Goal: Check status: Check status

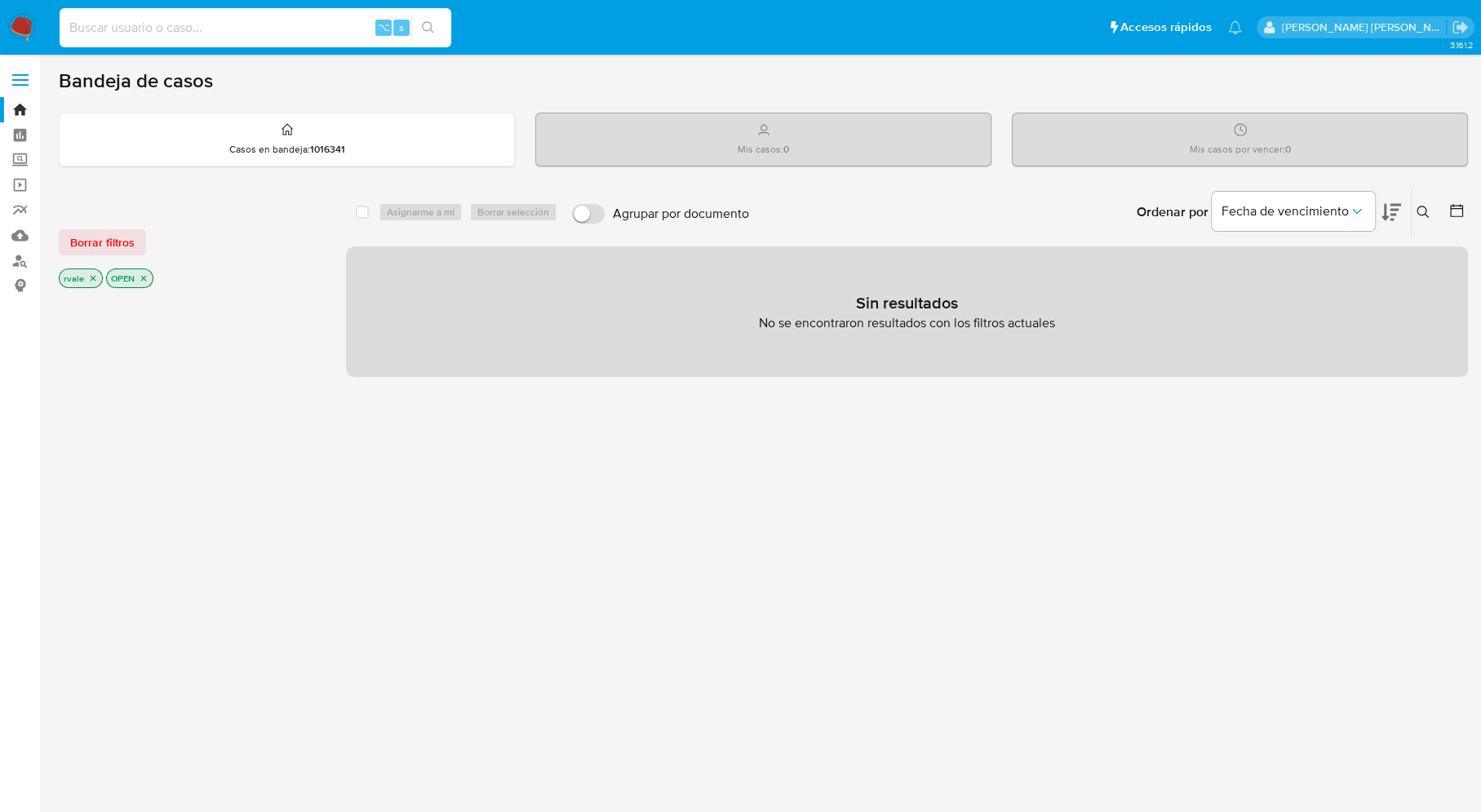
click at [151, 28] on input at bounding box center [255, 27] width 392 height 22
paste input "574451595"
type input "574451595"
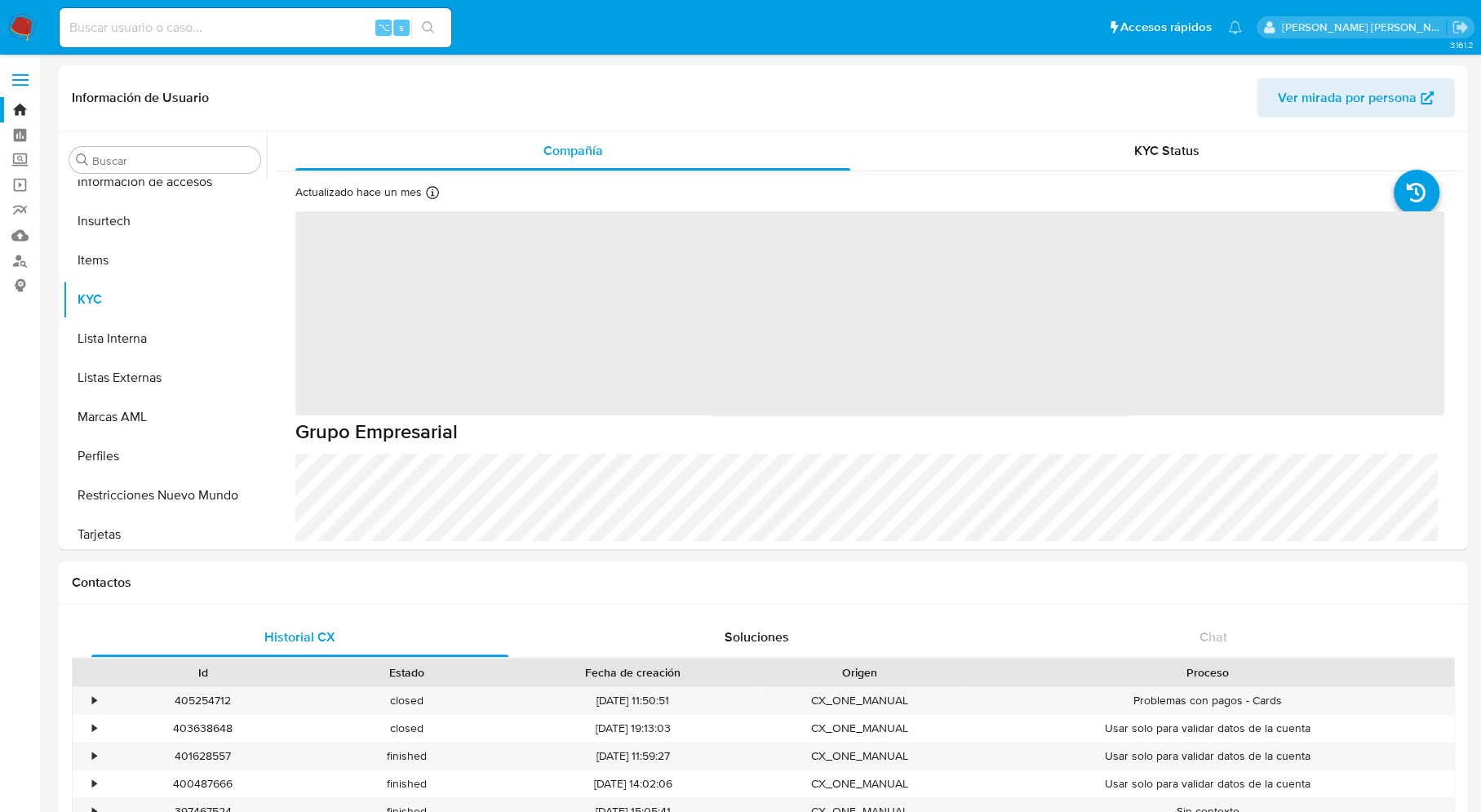
scroll to position [768, 0]
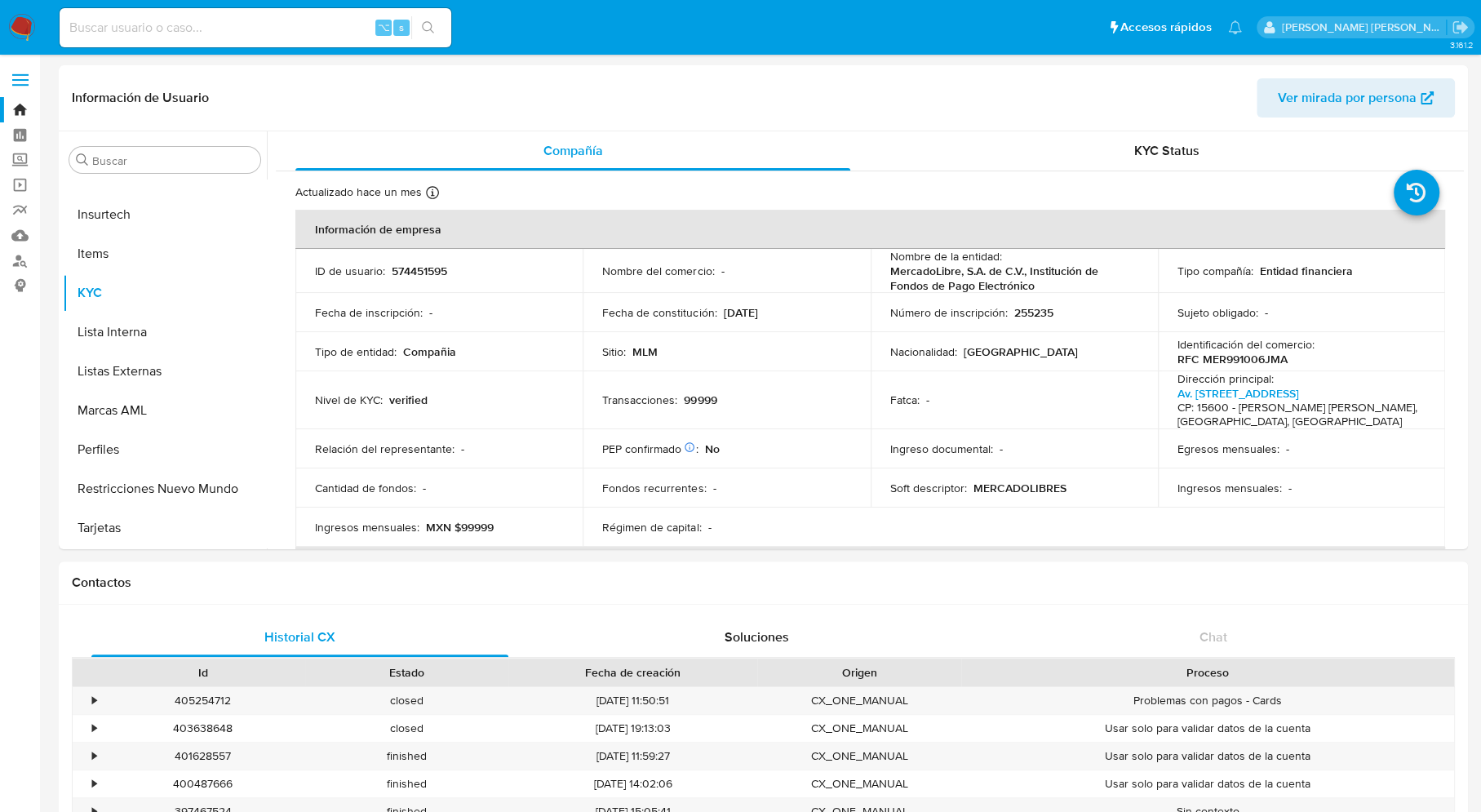
select select "10"
click at [198, 13] on div "⌥ s" at bounding box center [255, 28] width 392 height 40
click at [161, 23] on input at bounding box center [255, 27] width 392 height 22
paste input "502649023"
type input "502649023"
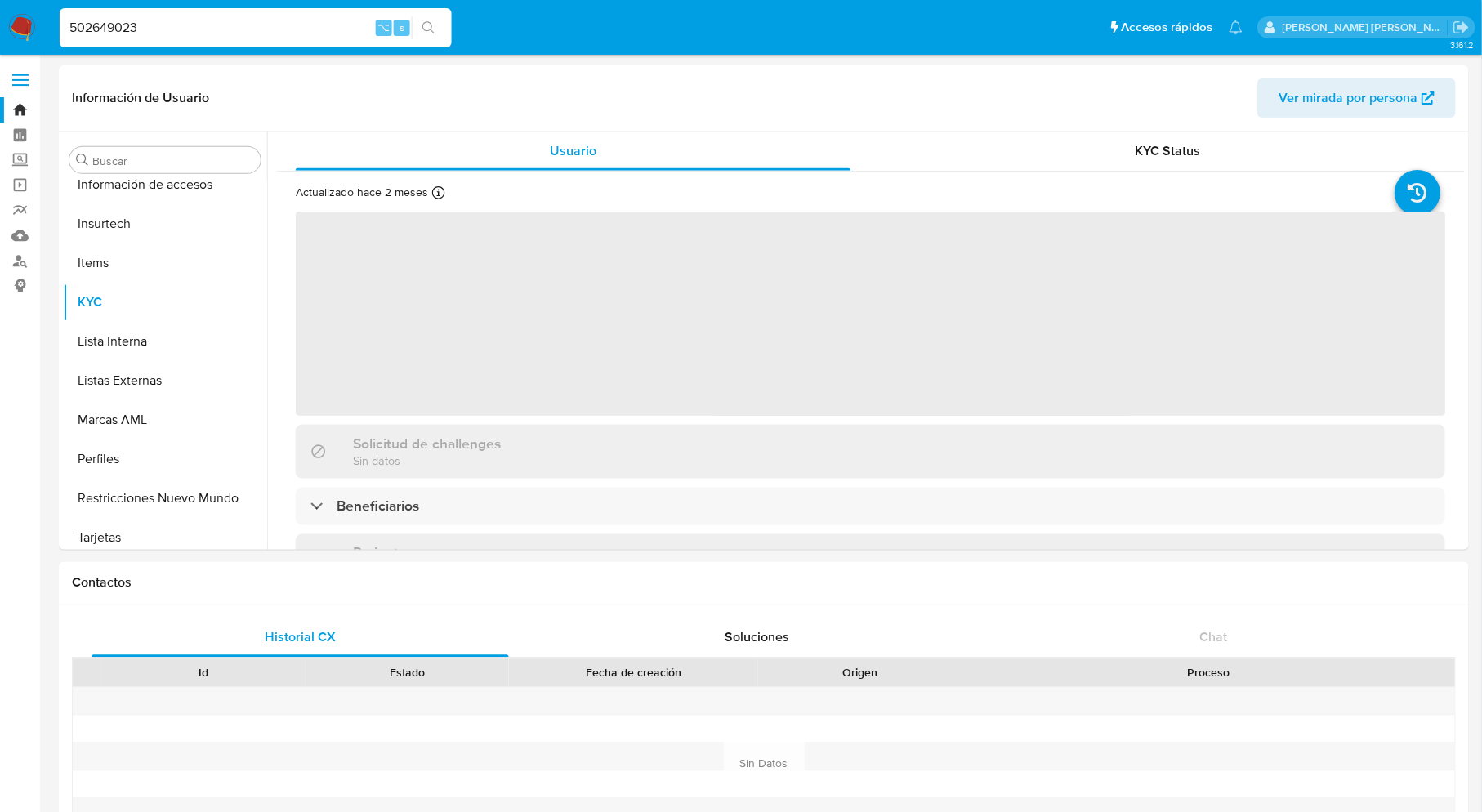
scroll to position [769, 0]
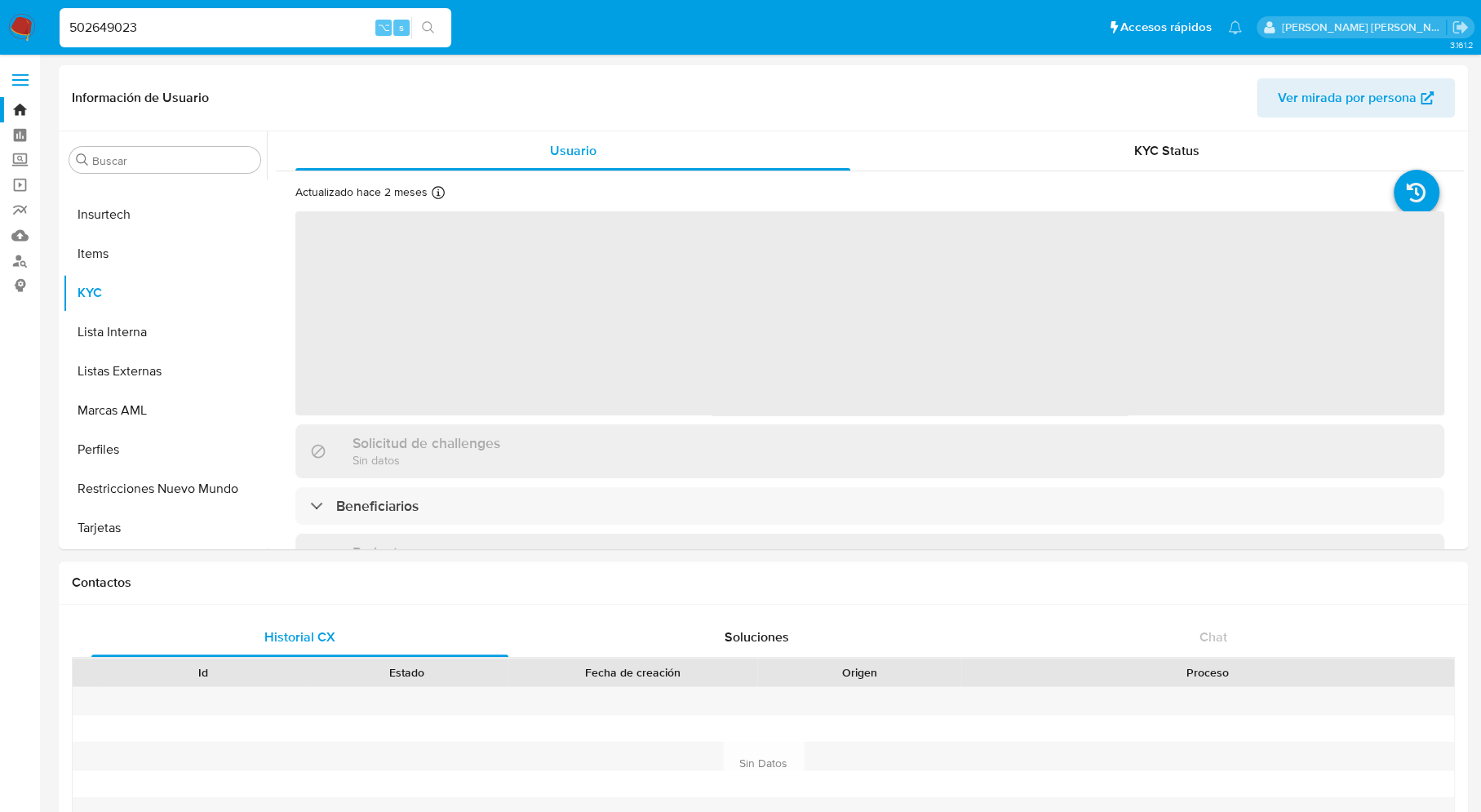
select select "10"
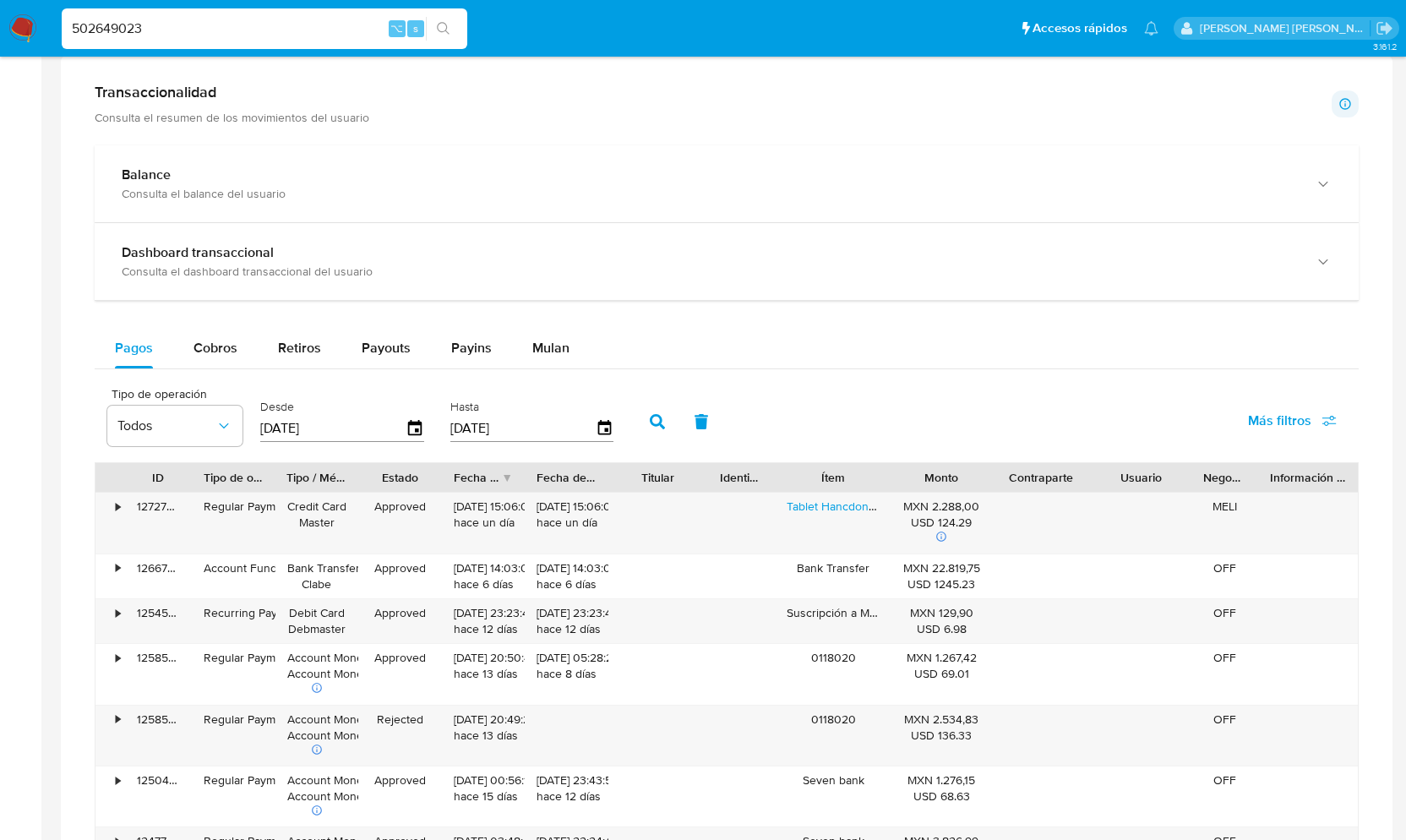
scroll to position [865, 0]
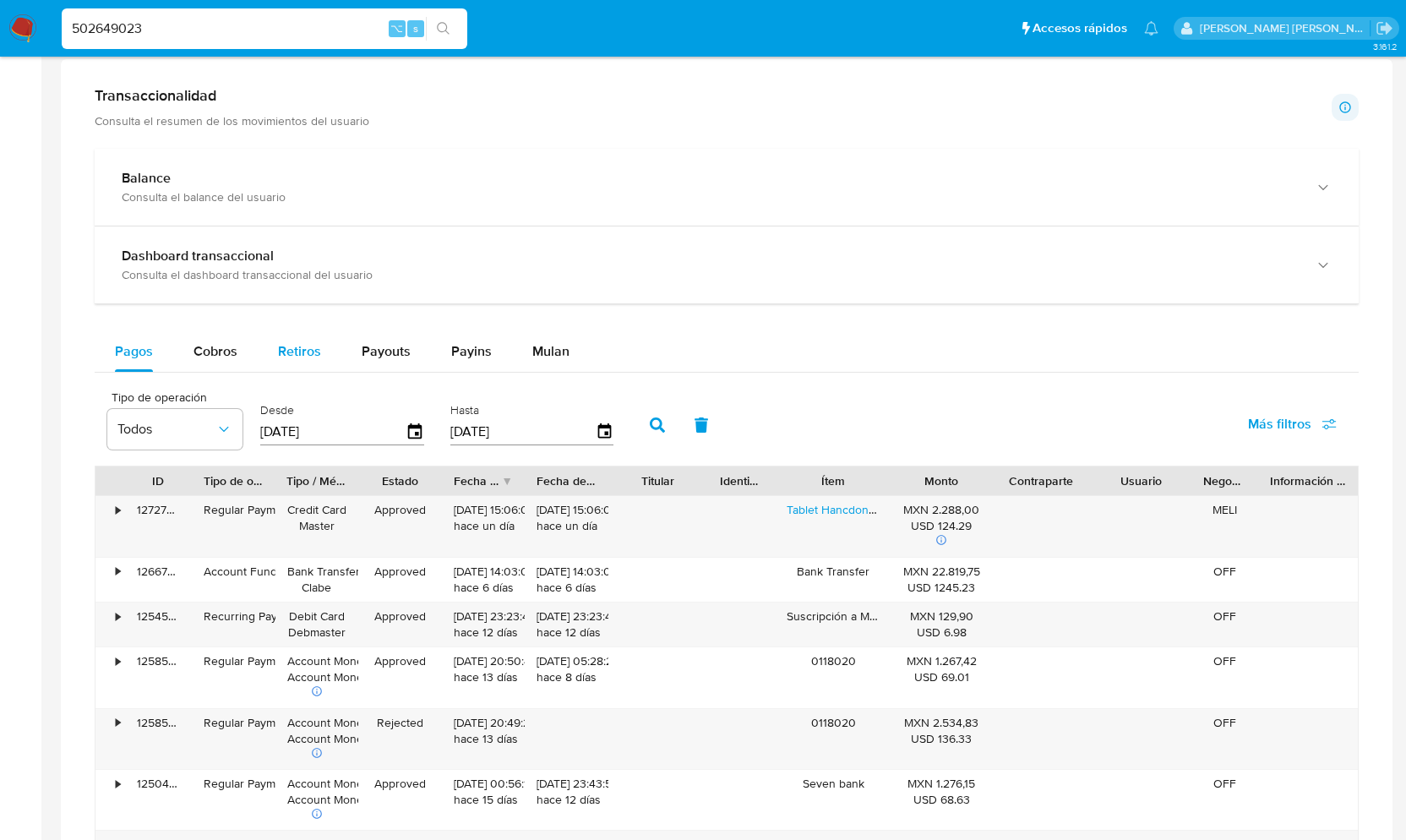
click at [295, 361] on span "Retiros" at bounding box center [300, 351] width 43 height 20
select select "10"
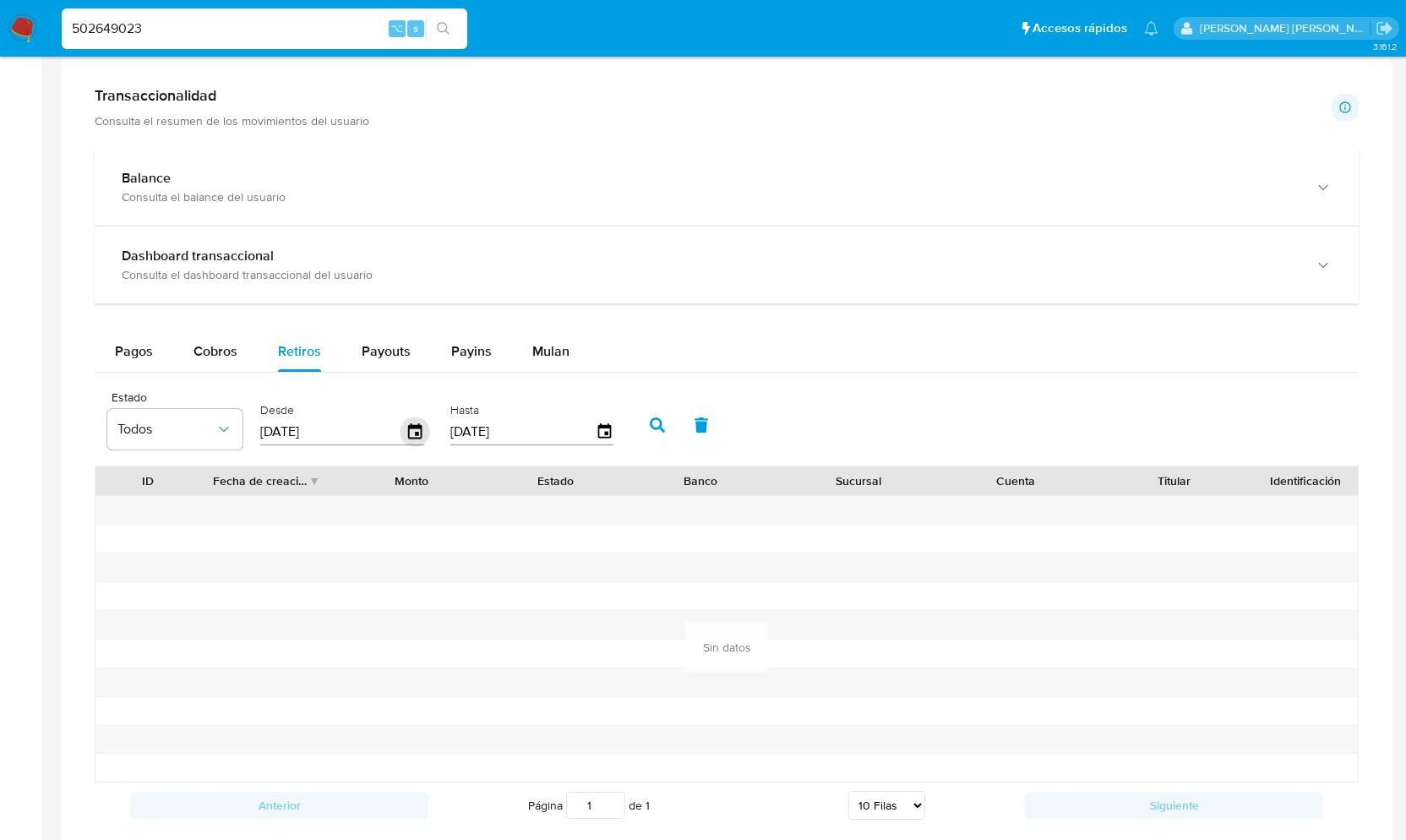
click at [414, 438] on icon "button" at bounding box center [415, 431] width 14 height 16
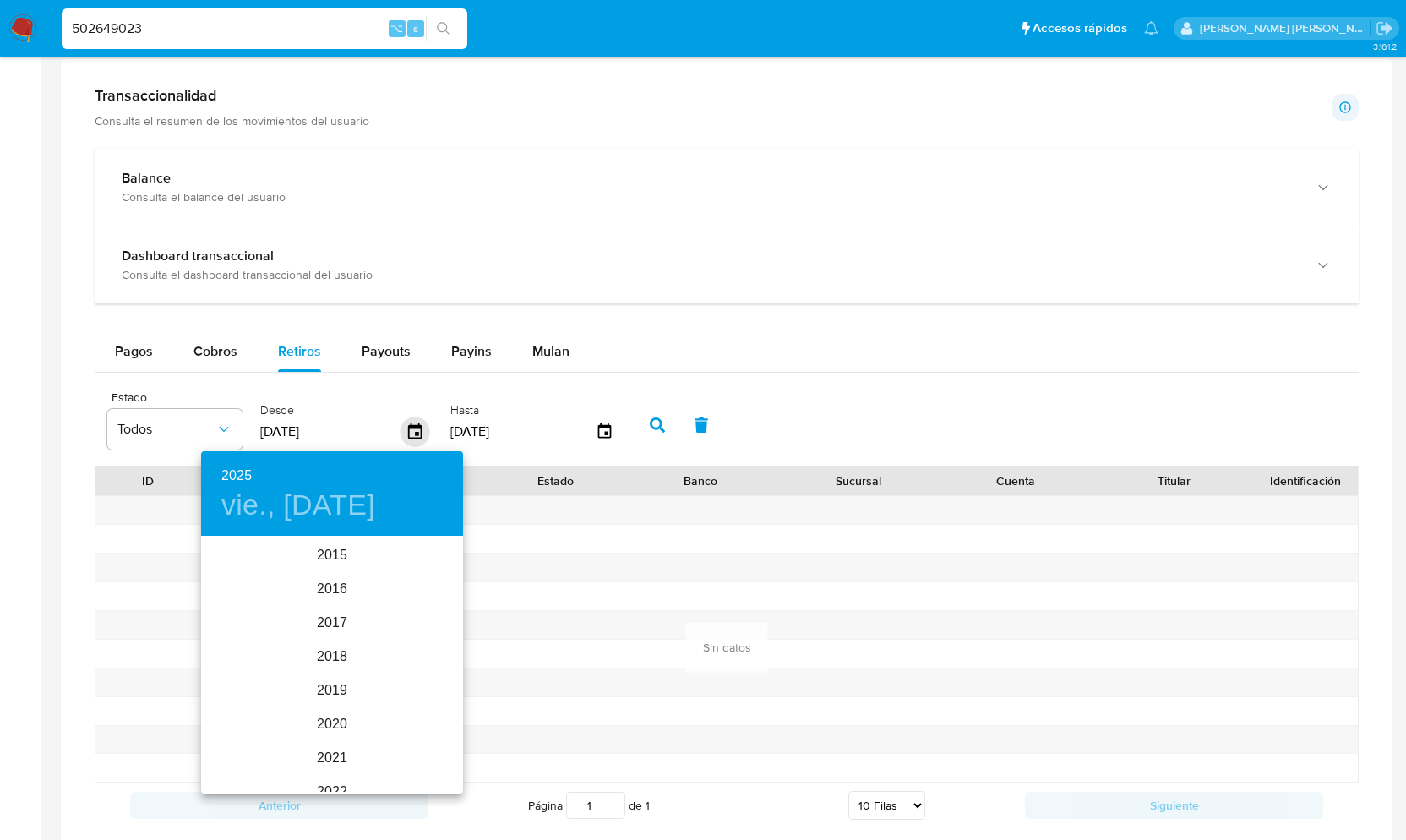
scroll to position [237, 0]
click at [355, 663] on div "2025" at bounding box center [332, 664] width 261 height 34
click at [414, 698] on div "sep." at bounding box center [419, 697] width 87 height 63
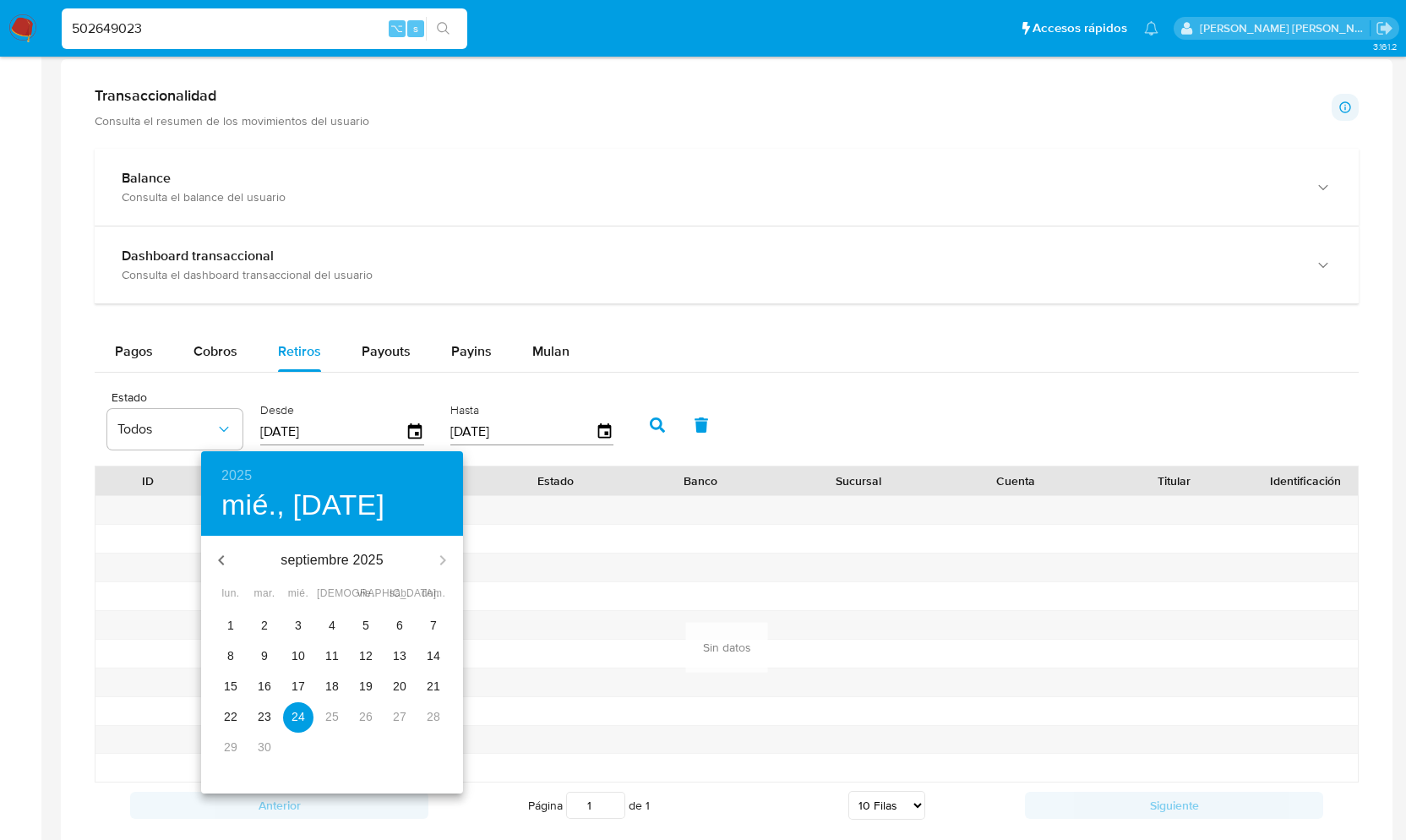
click at [238, 627] on span "1" at bounding box center [230, 624] width 30 height 17
type input "[DATE]"
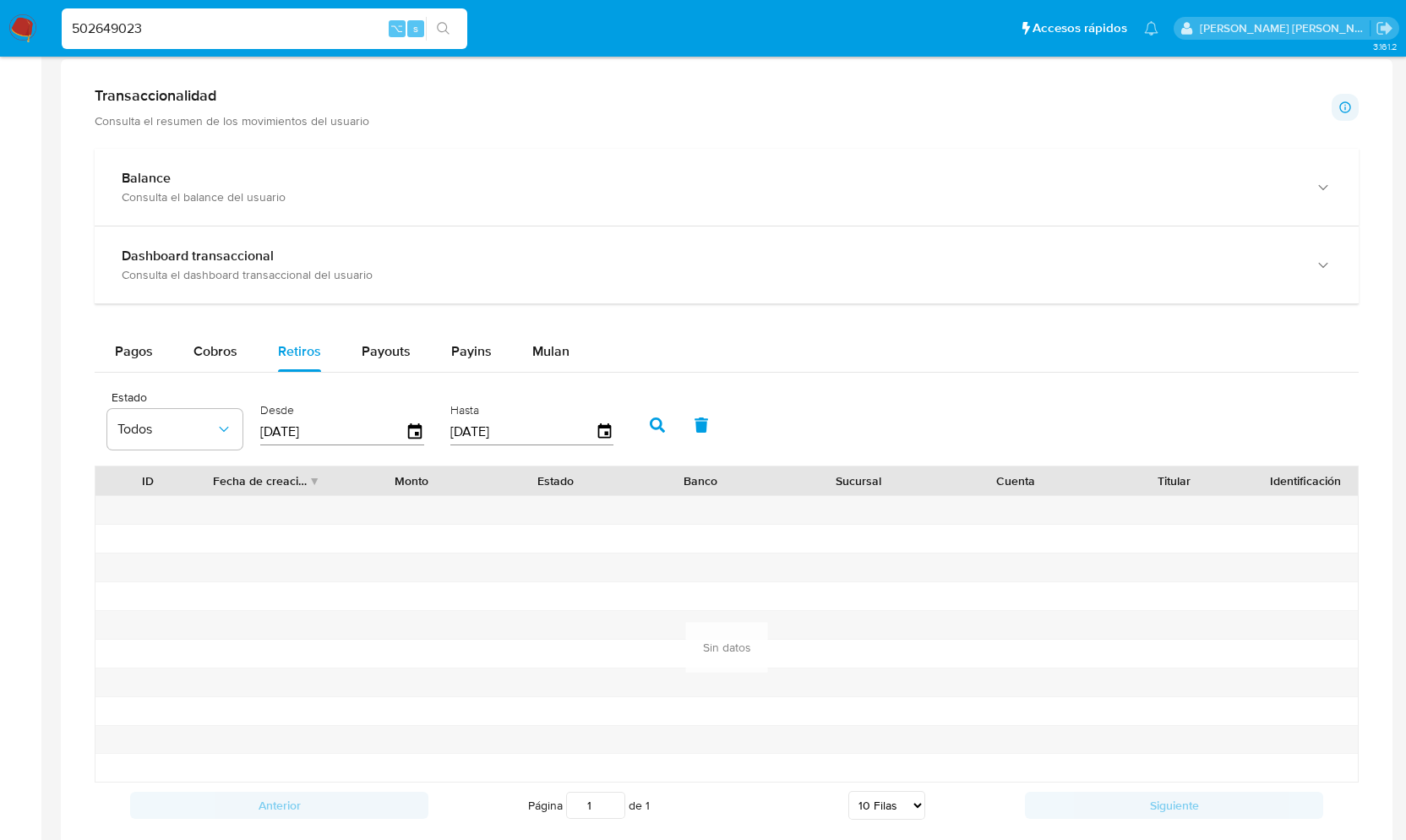
click at [650, 431] on icon "button" at bounding box center [658, 425] width 16 height 16
click at [656, 426] on icon "button" at bounding box center [658, 425] width 16 height 16
click at [386, 357] on span "Payouts" at bounding box center [386, 351] width 49 height 20
select select "10"
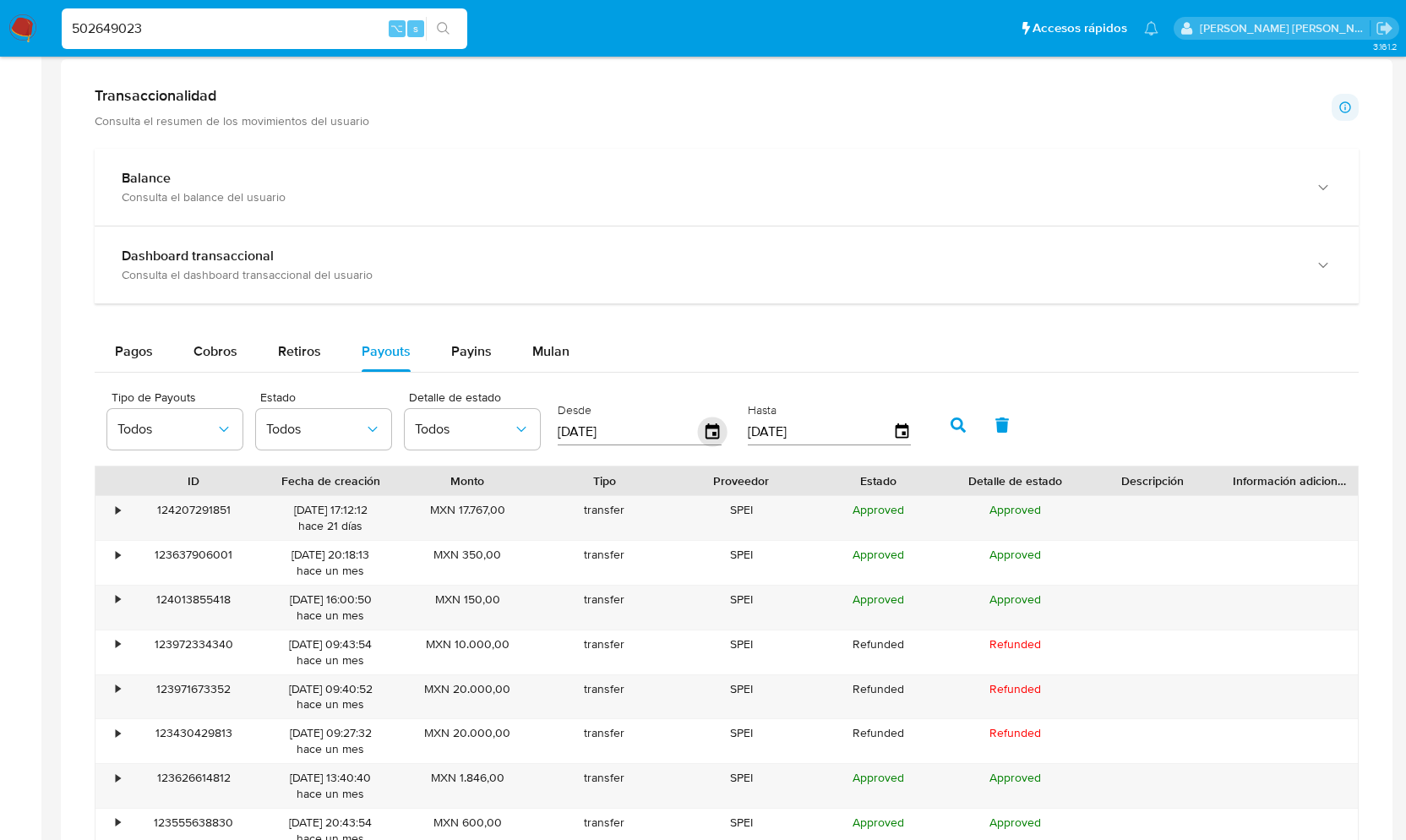
click at [715, 440] on icon "button" at bounding box center [712, 432] width 29 height 29
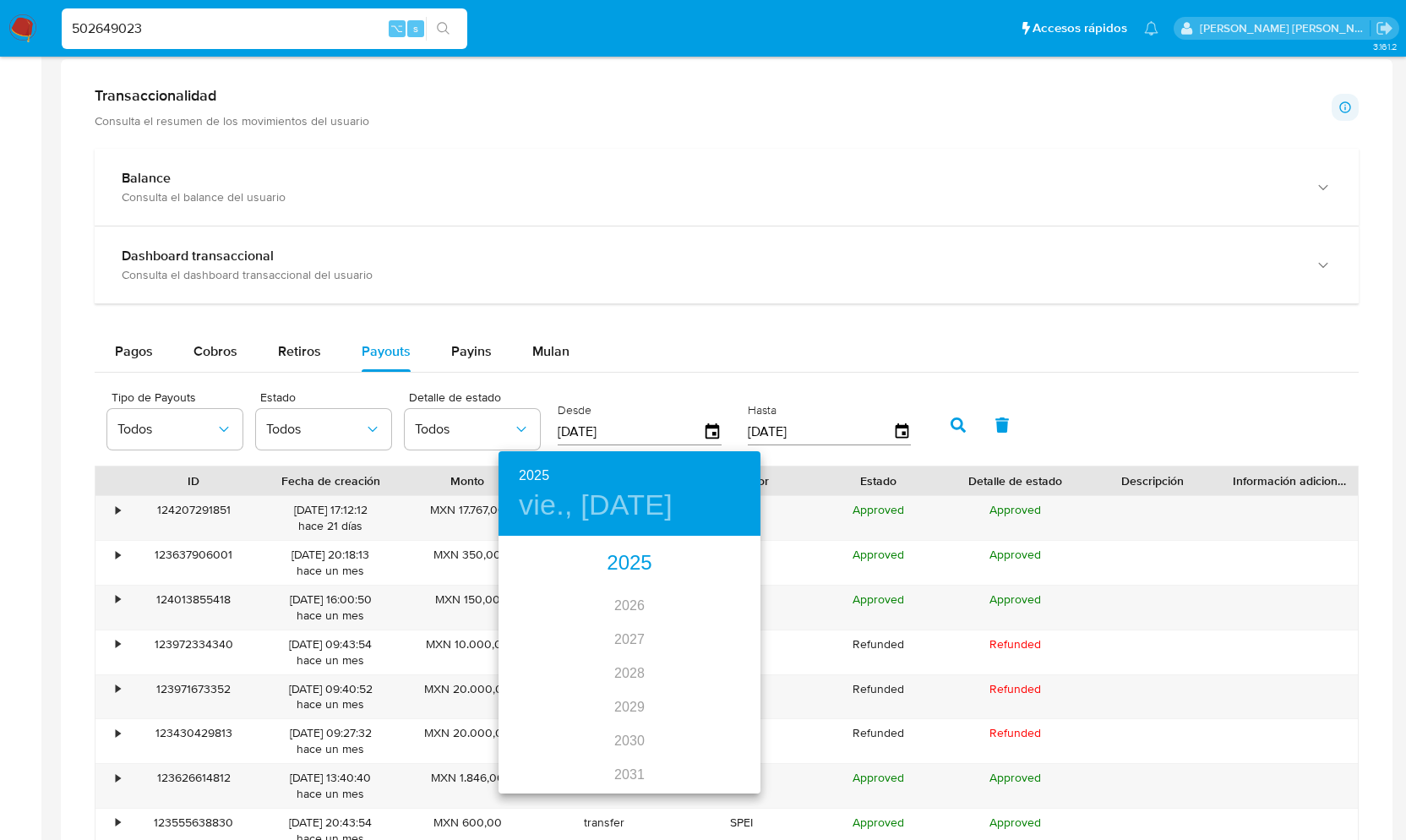
click at [649, 557] on div "2025" at bounding box center [629, 563] width 261 height 34
click at [633, 692] on div "ago." at bounding box center [628, 697] width 87 height 63
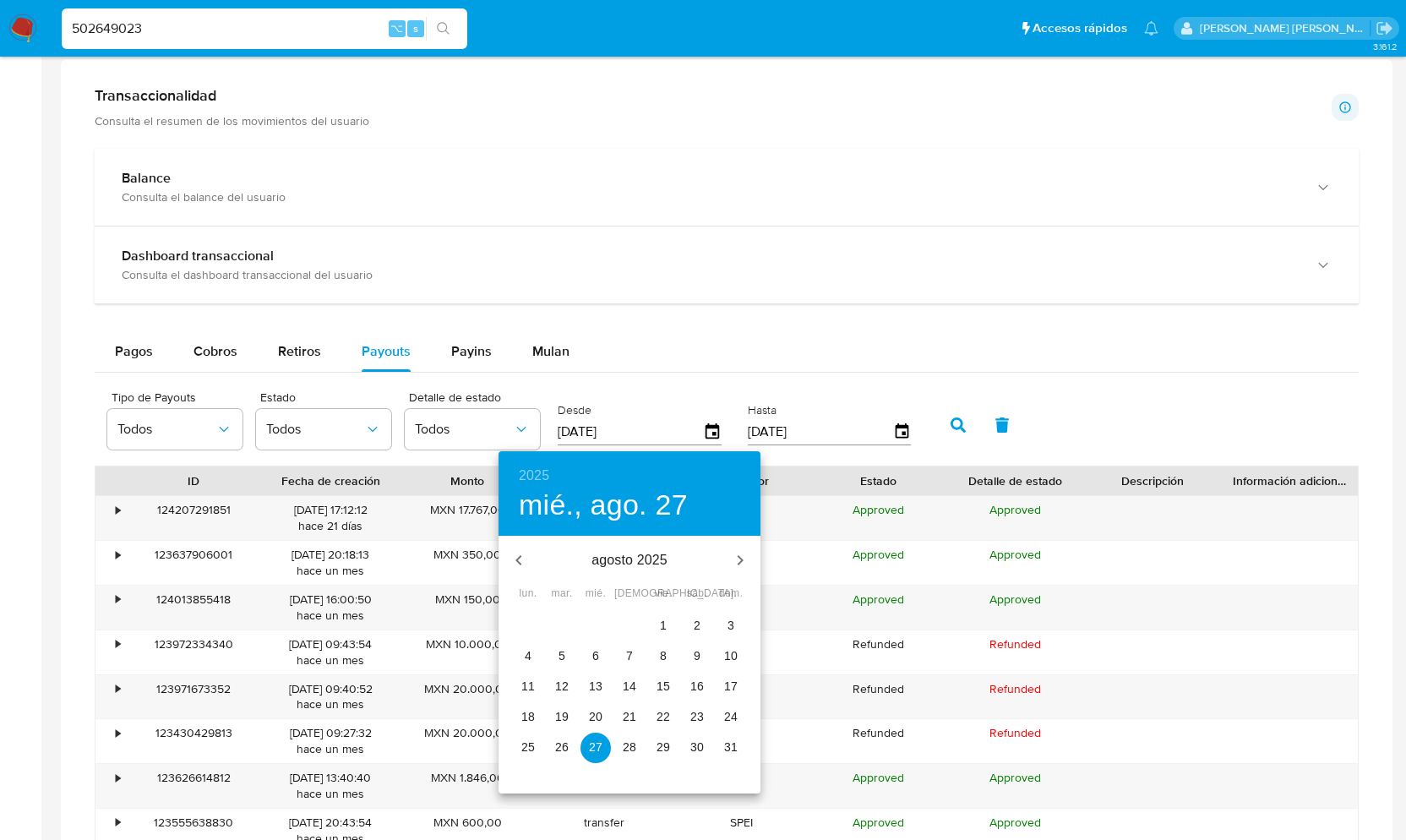
click at [660, 629] on p "1" at bounding box center [663, 624] width 7 height 17
type input "[DATE]"
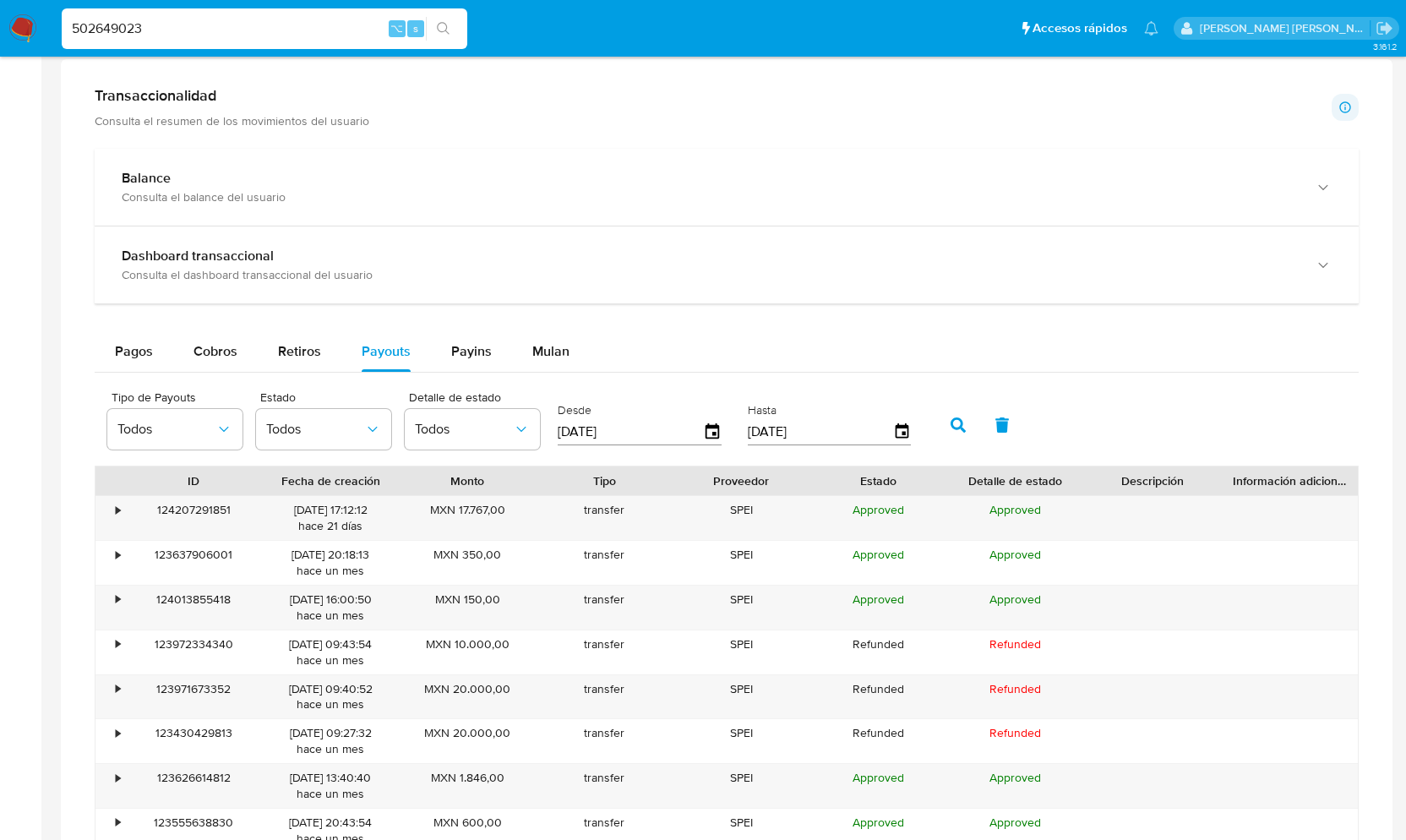
click at [953, 431] on icon "button" at bounding box center [958, 425] width 16 height 16
click at [218, 424] on button "Todos" at bounding box center [175, 429] width 136 height 41
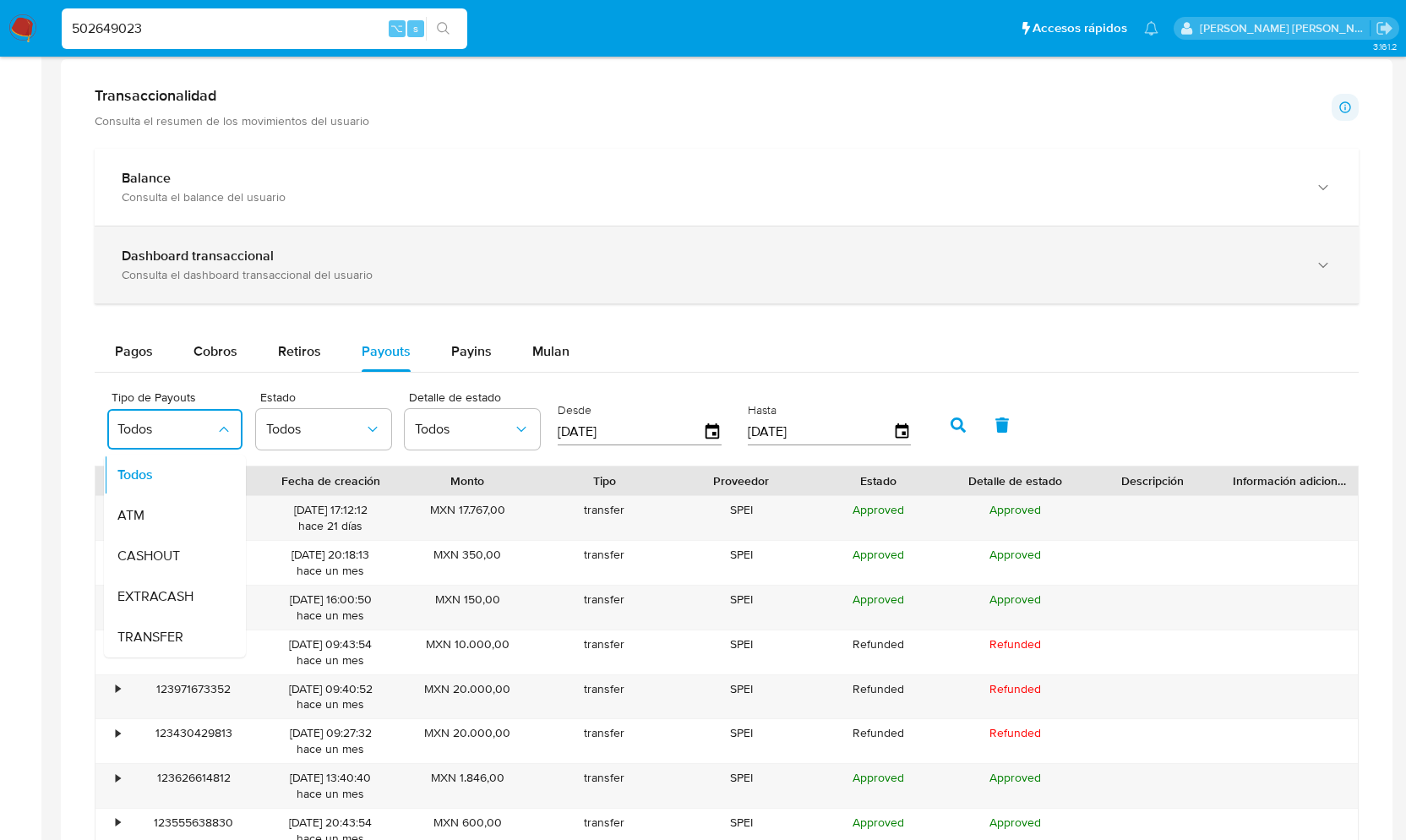
click at [354, 303] on div "Dashboard transaccional Consulta el dashboard transaccional del usuario" at bounding box center [727, 264] width 1265 height 77
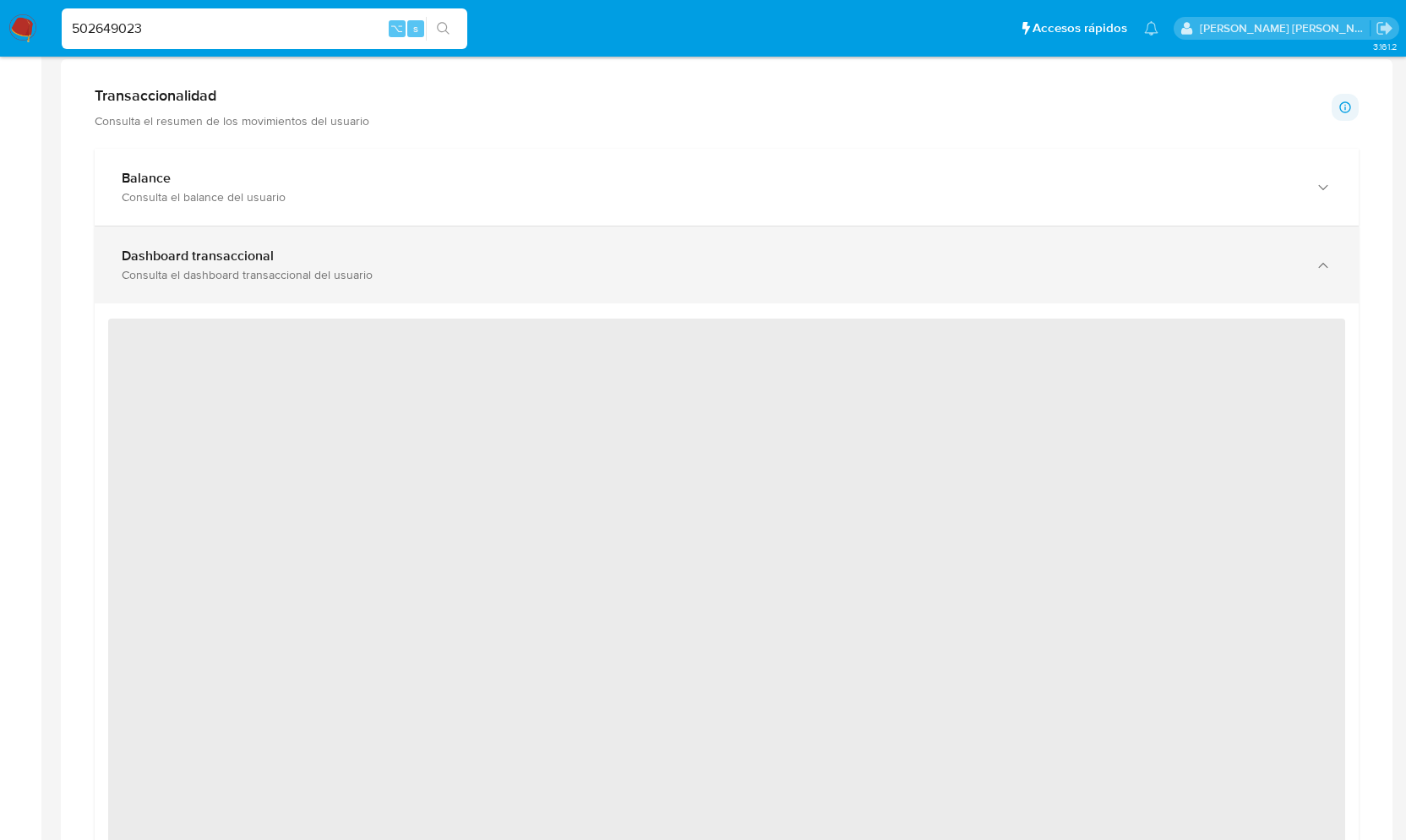
click at [363, 261] on div "Dashboard transaccional" at bounding box center [710, 256] width 1177 height 17
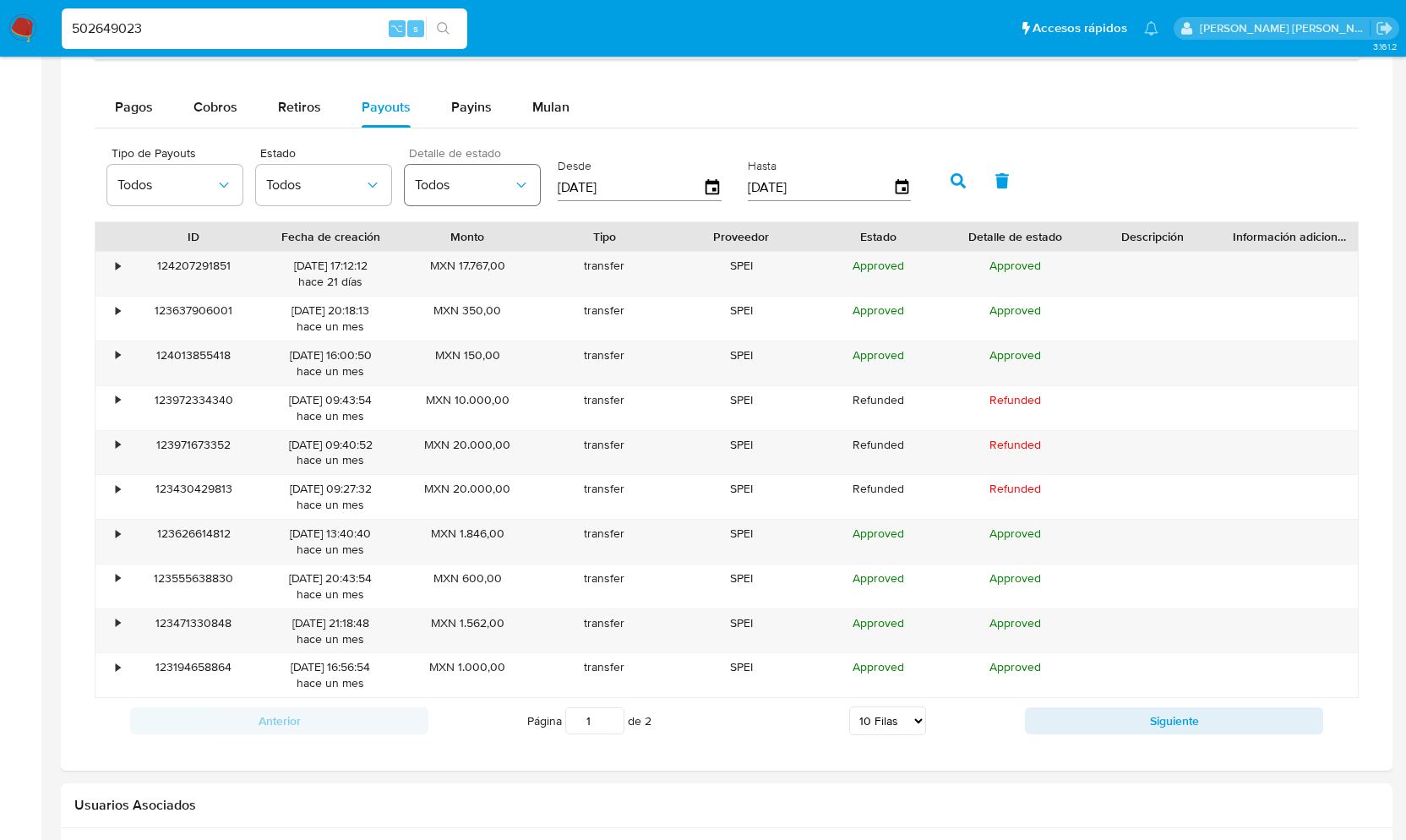
scroll to position [1164, 0]
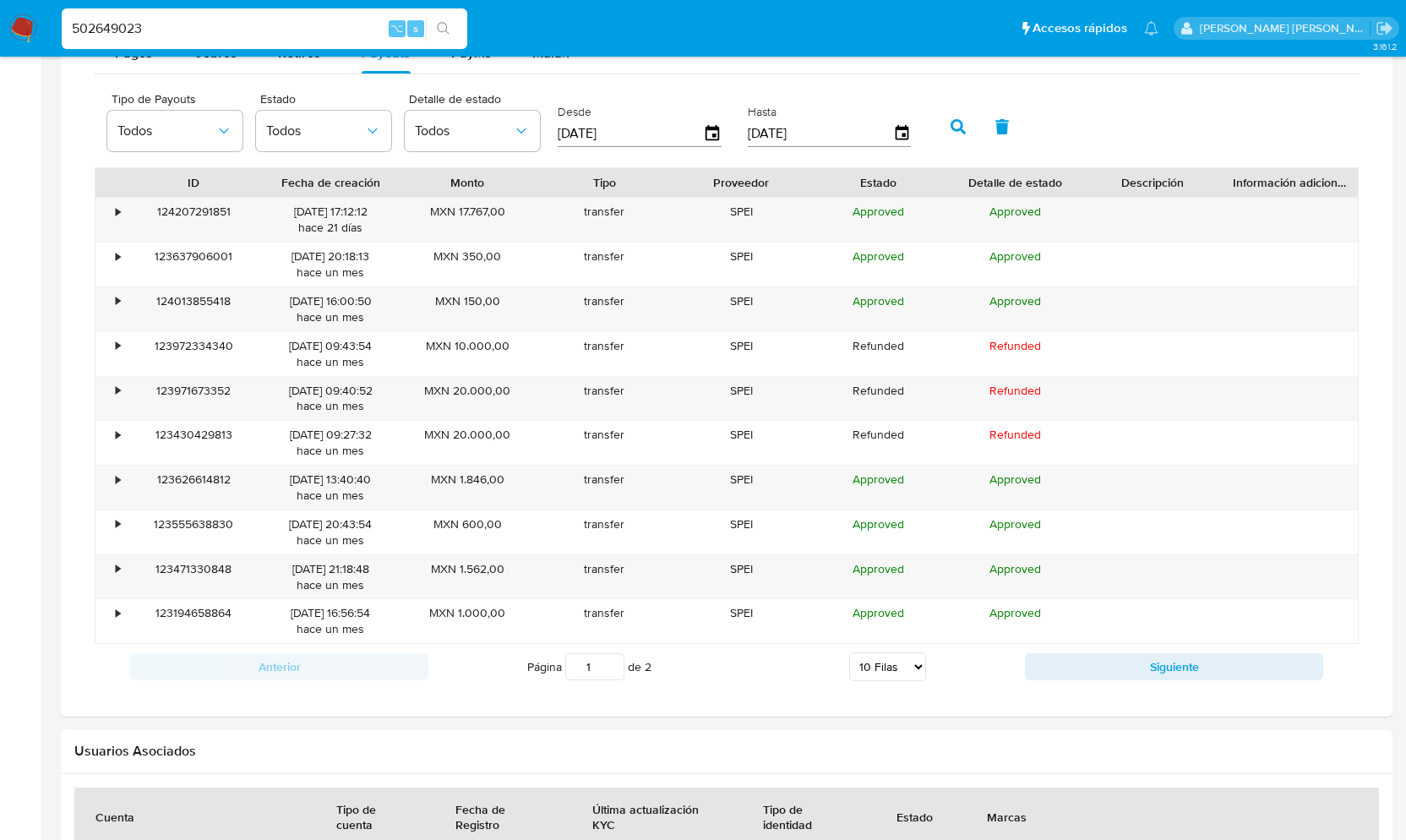
click at [898, 671] on select "5 [PERSON_NAME] 10 [PERSON_NAME] 20 [PERSON_NAME] 25 [PERSON_NAME] 50 [PERSON_N…" at bounding box center [887, 666] width 77 height 28
select select "100"
click at [849, 661] on select "5 [PERSON_NAME] 10 [PERSON_NAME] 20 [PERSON_NAME] 25 [PERSON_NAME] 50 [PERSON_N…" at bounding box center [887, 666] width 77 height 28
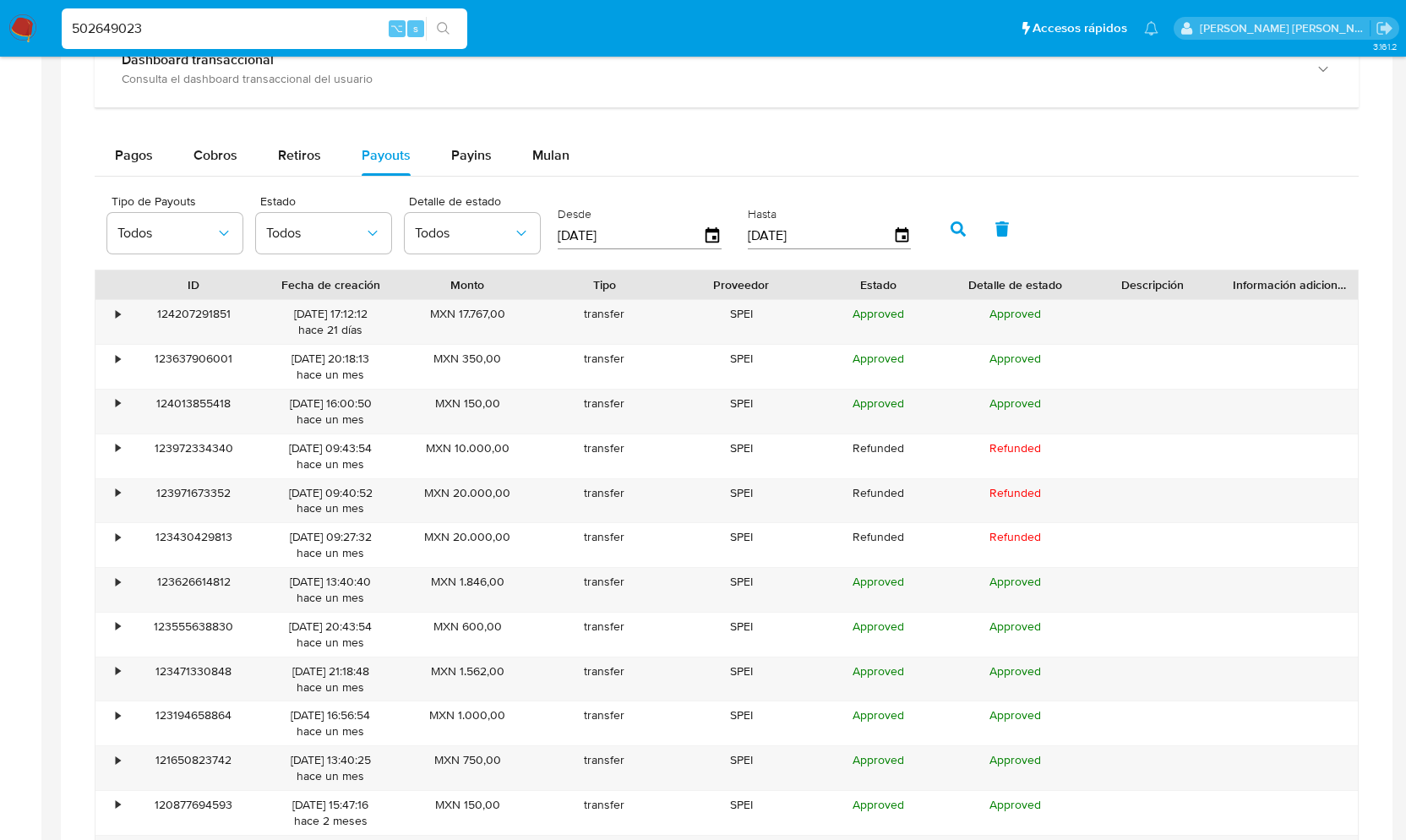
scroll to position [1034, 0]
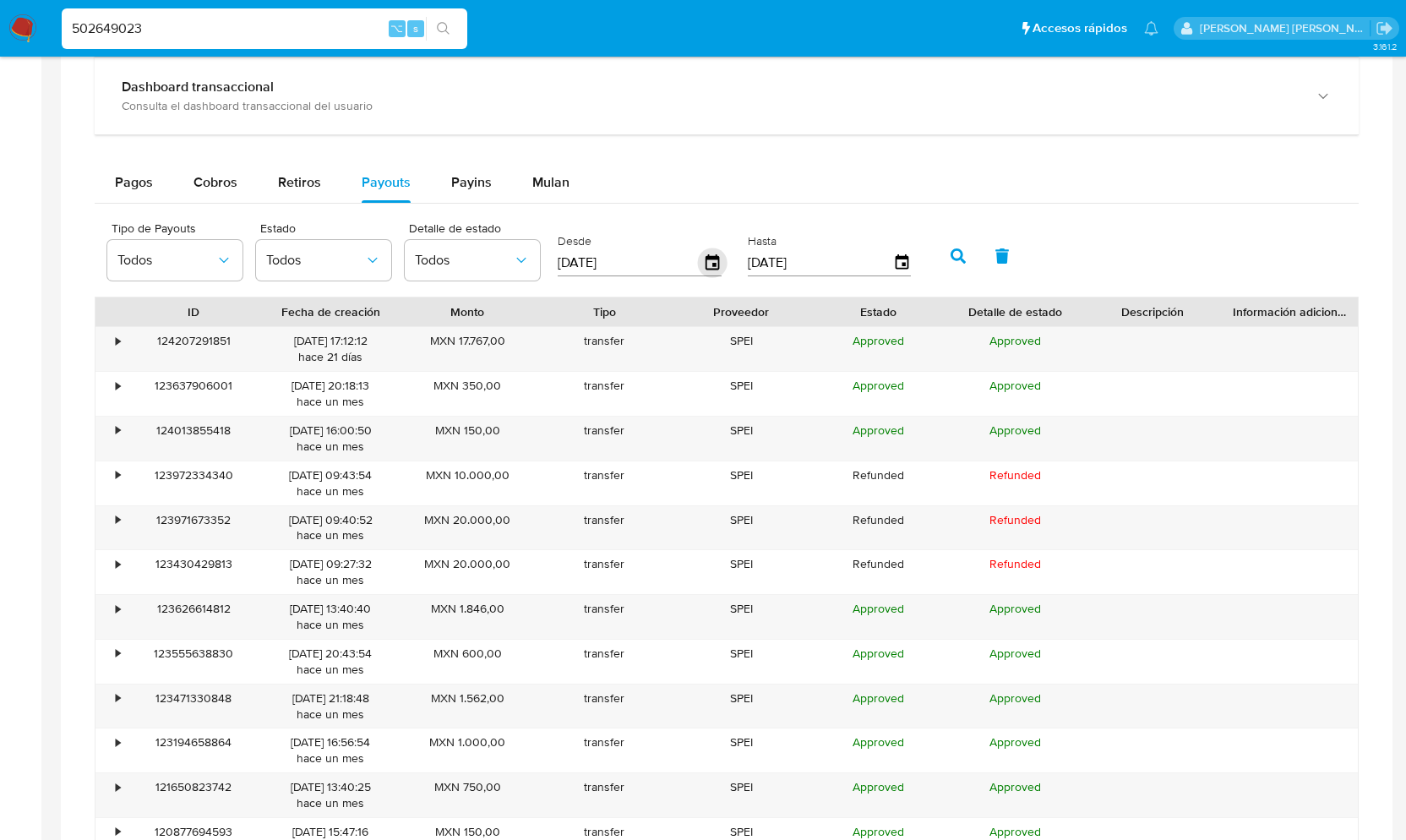
click at [710, 266] on icon "button" at bounding box center [712, 263] width 29 height 29
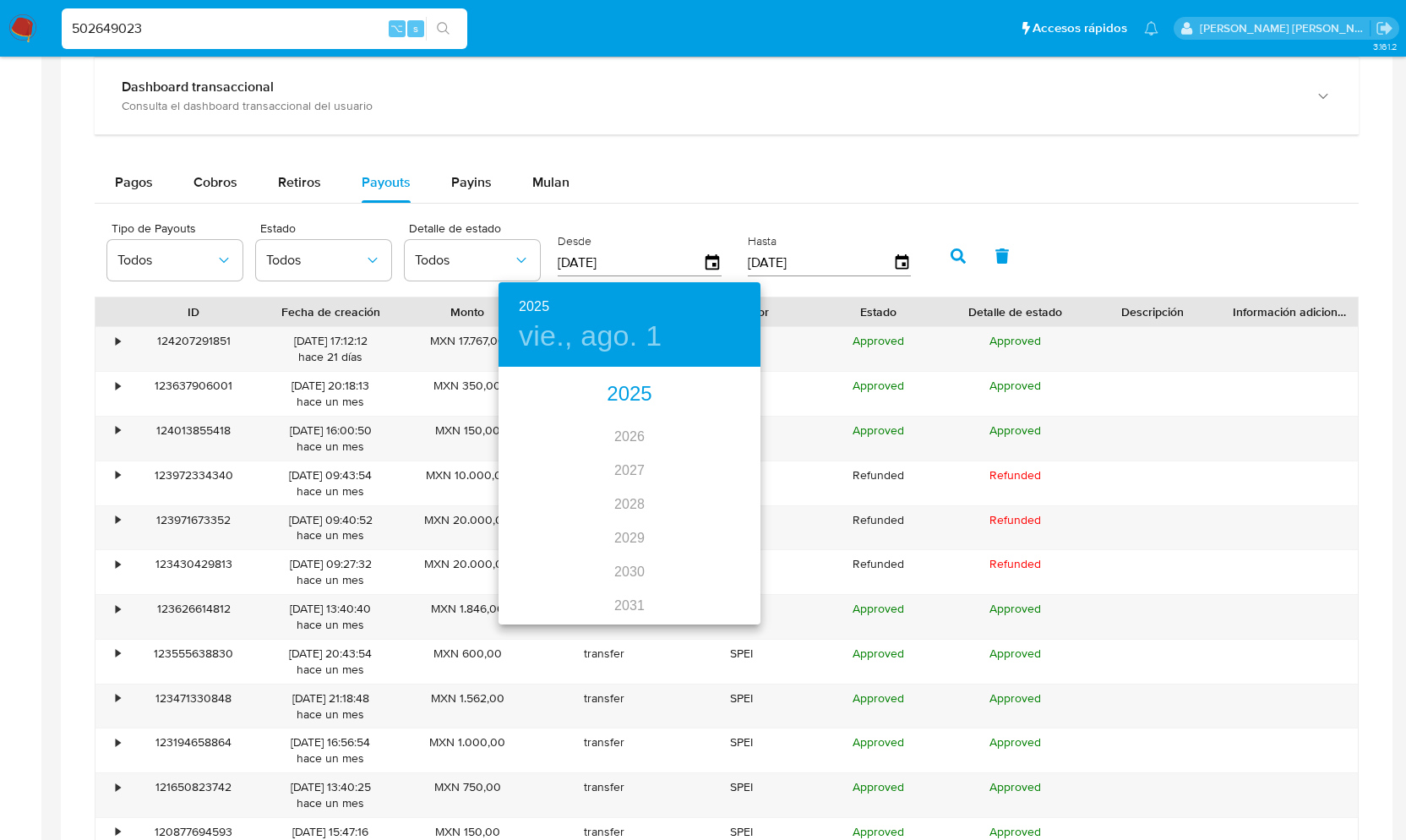
click at [623, 392] on div "2025" at bounding box center [629, 394] width 261 height 34
click at [720, 532] on div "sep." at bounding box center [716, 527] width 87 height 63
type input "[DATE]"
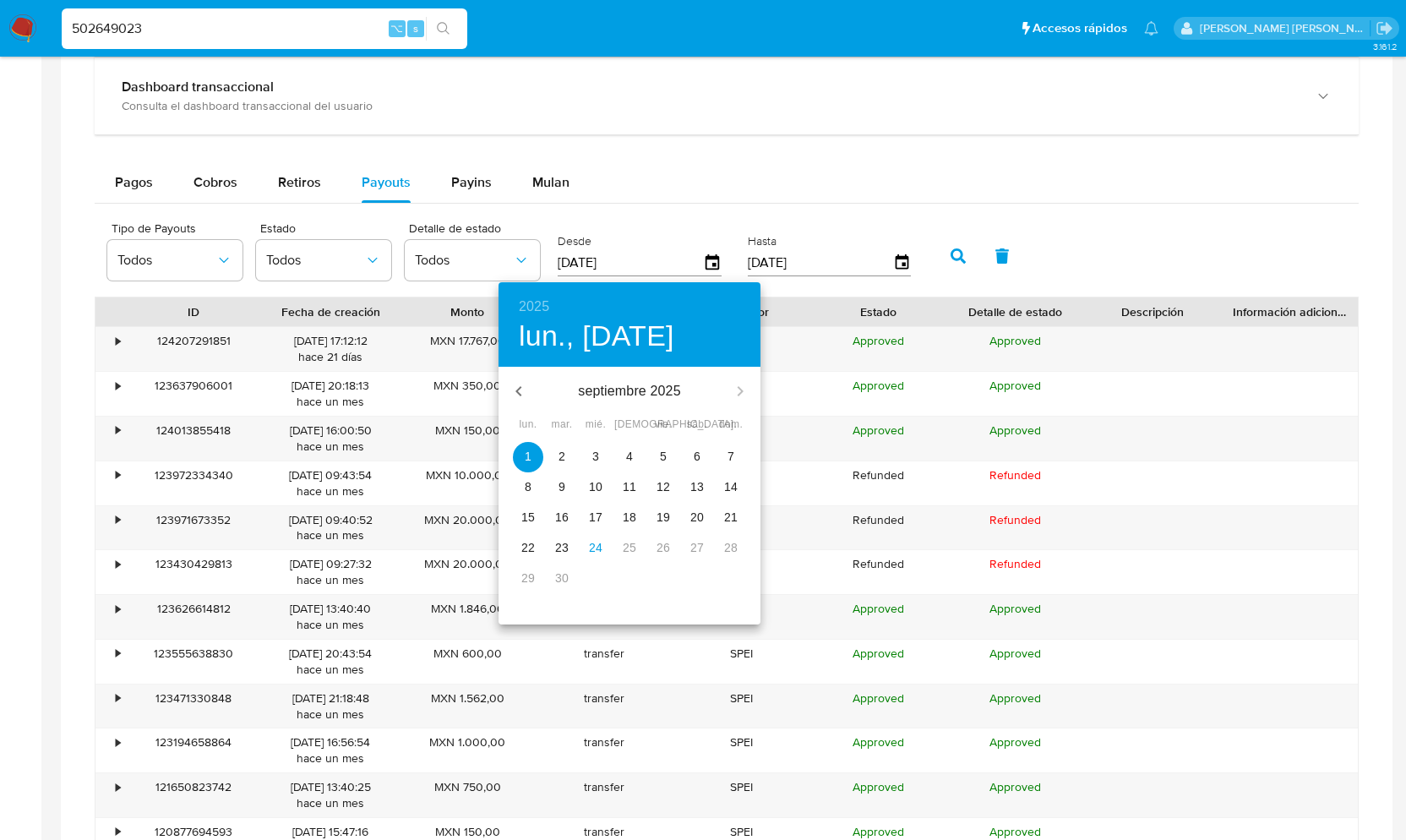
click at [534, 450] on span "1" at bounding box center [528, 456] width 30 height 17
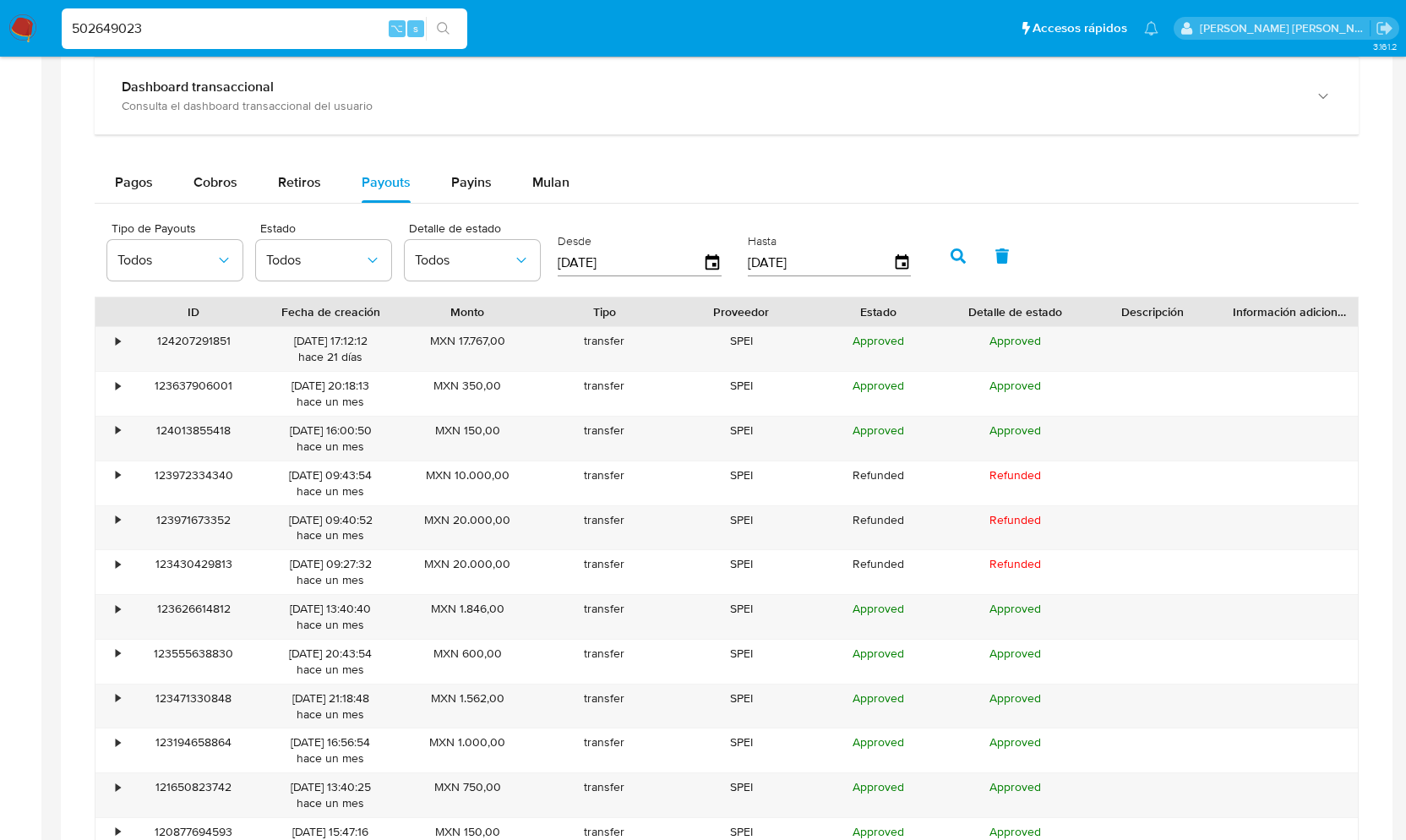
click at [950, 253] on button "button" at bounding box center [958, 257] width 44 height 41
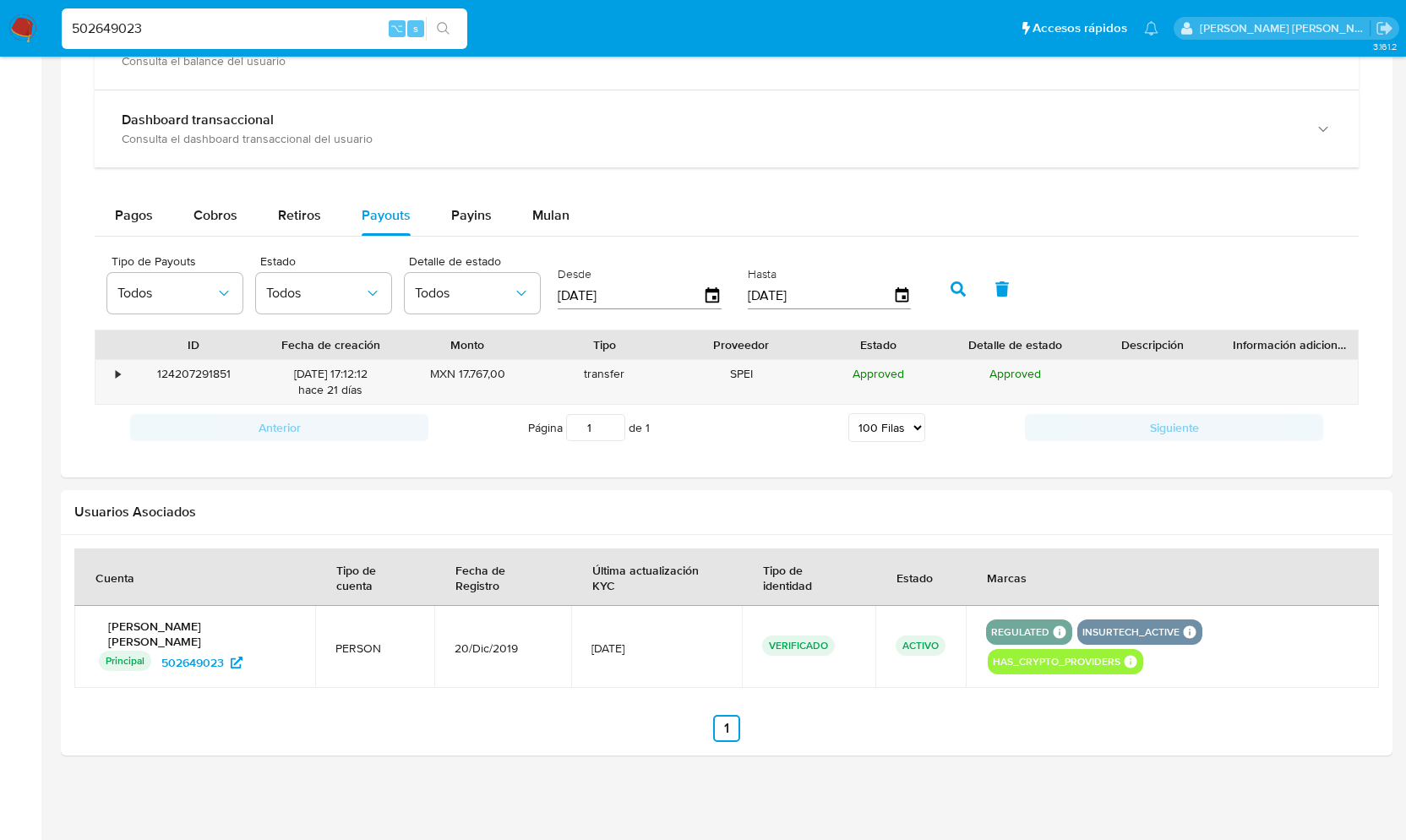
scroll to position [963, 0]
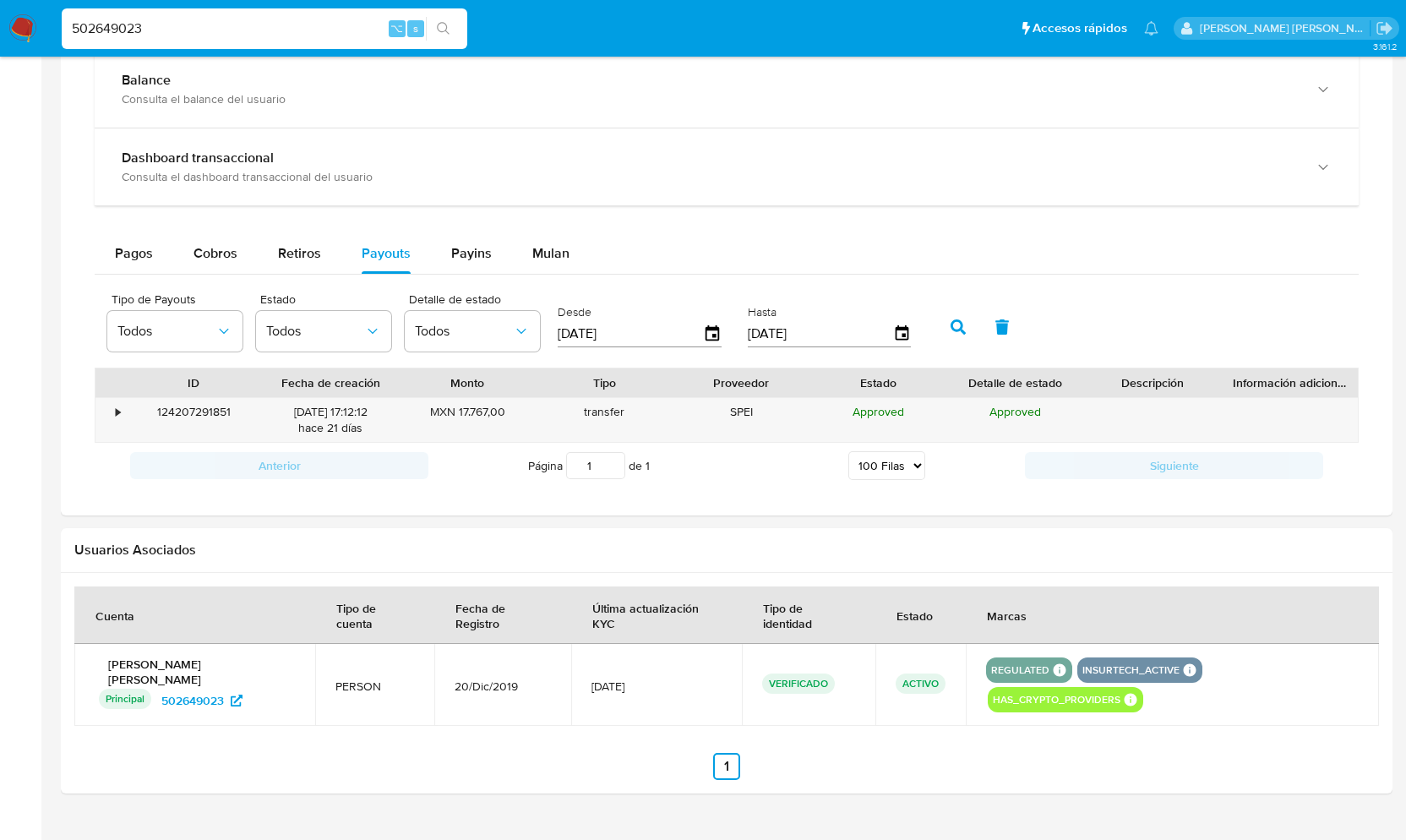
click at [905, 476] on select "5 [PERSON_NAME] 10 [PERSON_NAME] 20 [PERSON_NAME] 25 [PERSON_NAME] 50 [PERSON_N…" at bounding box center [887, 464] width 77 height 28
click at [849, 458] on select "5 [PERSON_NAME] 10 [PERSON_NAME] 20 [PERSON_NAME] 25 [PERSON_NAME] 50 [PERSON_N…" at bounding box center [887, 464] width 77 height 28
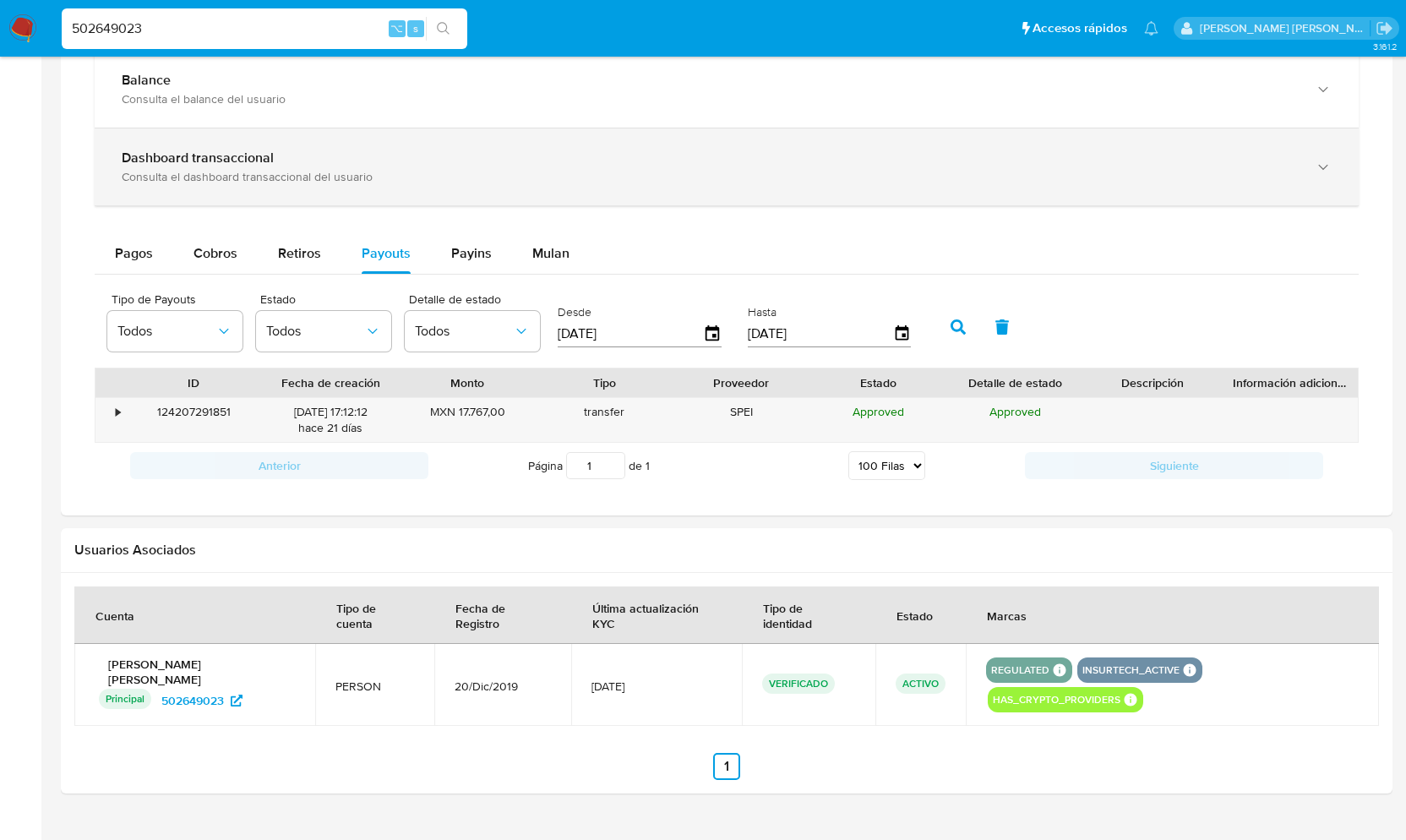
click at [857, 205] on div "Dashboard transaccional Consulta el dashboard transaccional del usuario" at bounding box center [727, 167] width 1265 height 77
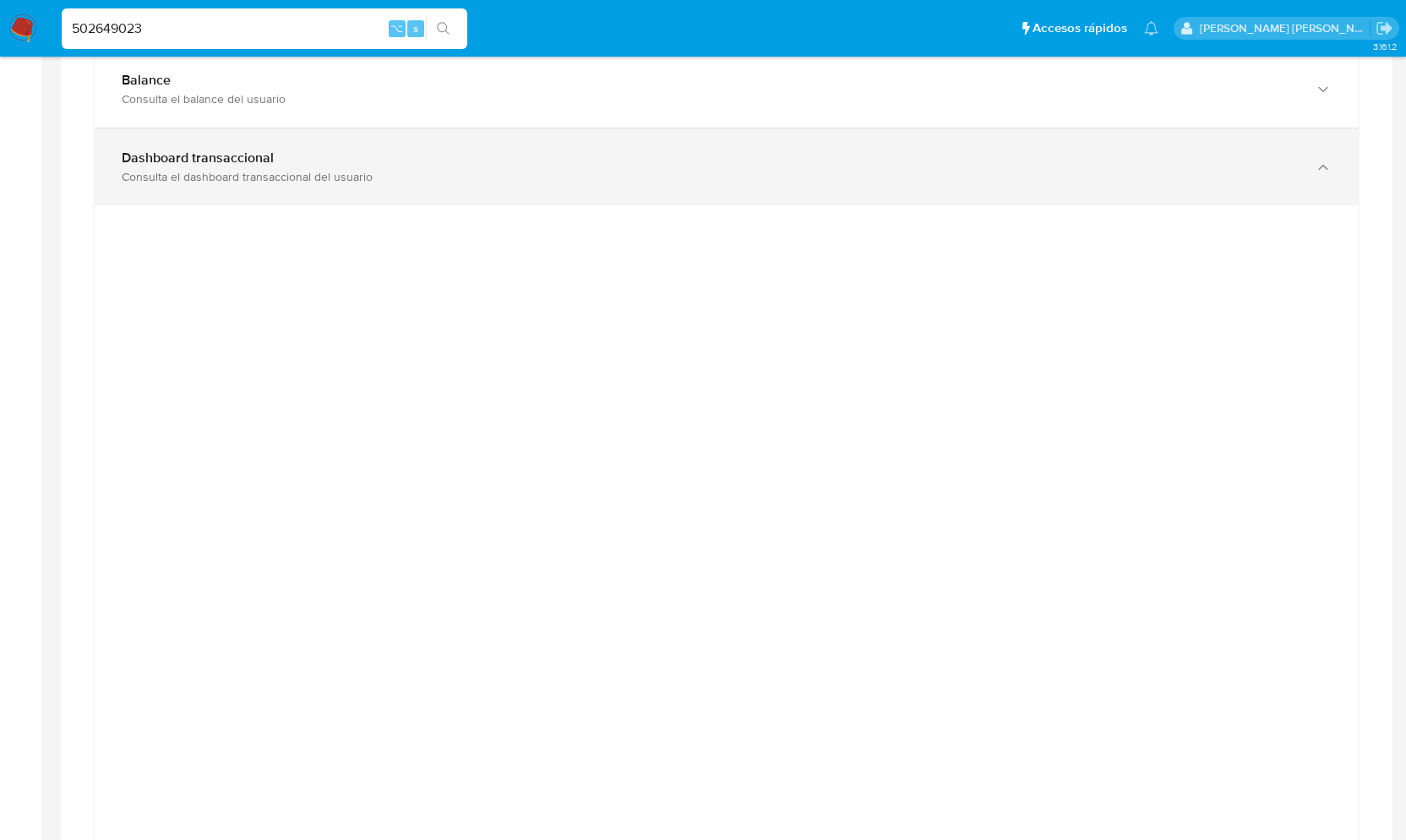
click at [857, 205] on div "Dashboard transaccional Consulta el dashboard transaccional del usuario" at bounding box center [727, 167] width 1265 height 77
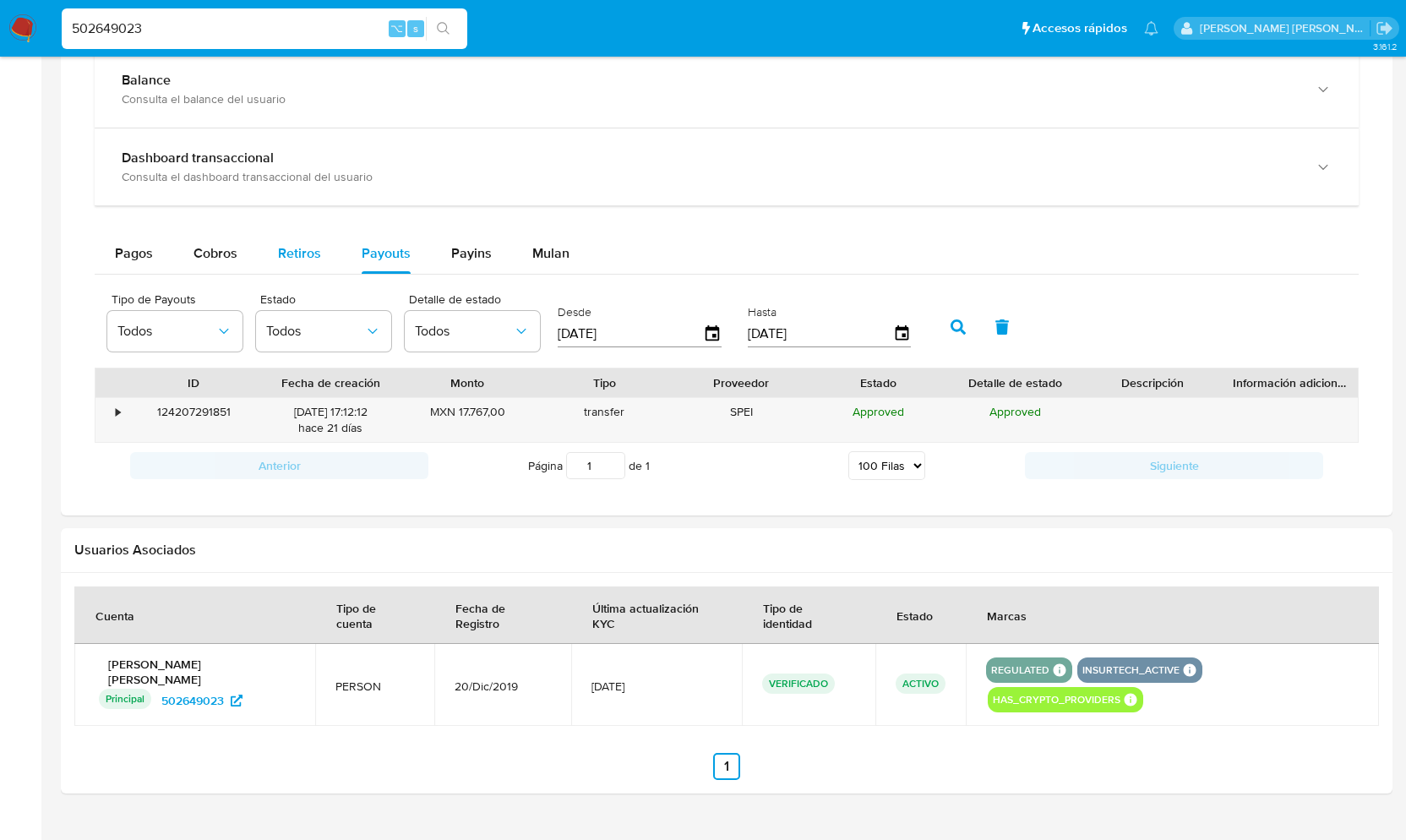
click at [303, 260] on span "Retiros" at bounding box center [300, 253] width 43 height 20
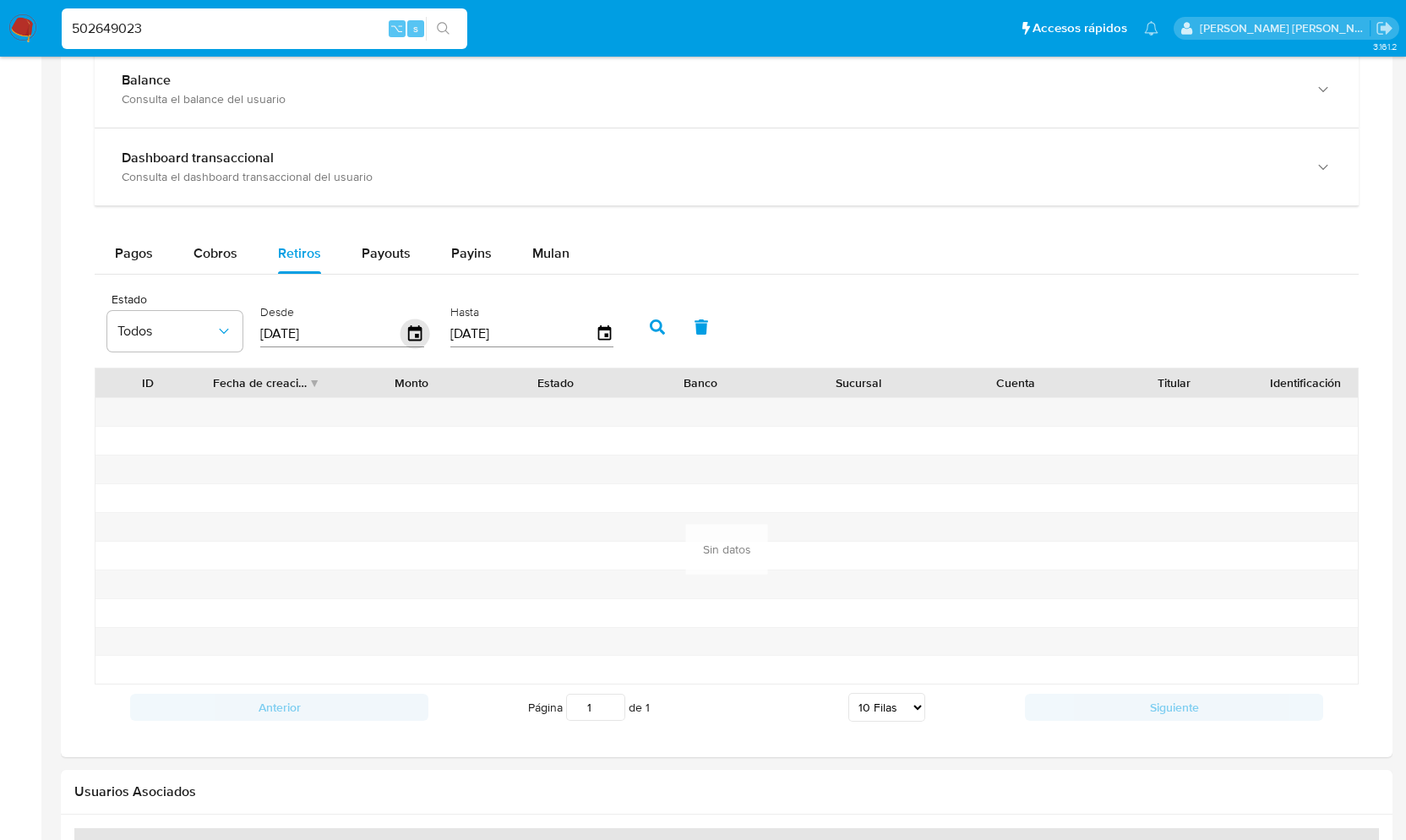
click at [414, 343] on icon "button" at bounding box center [416, 334] width 29 height 29
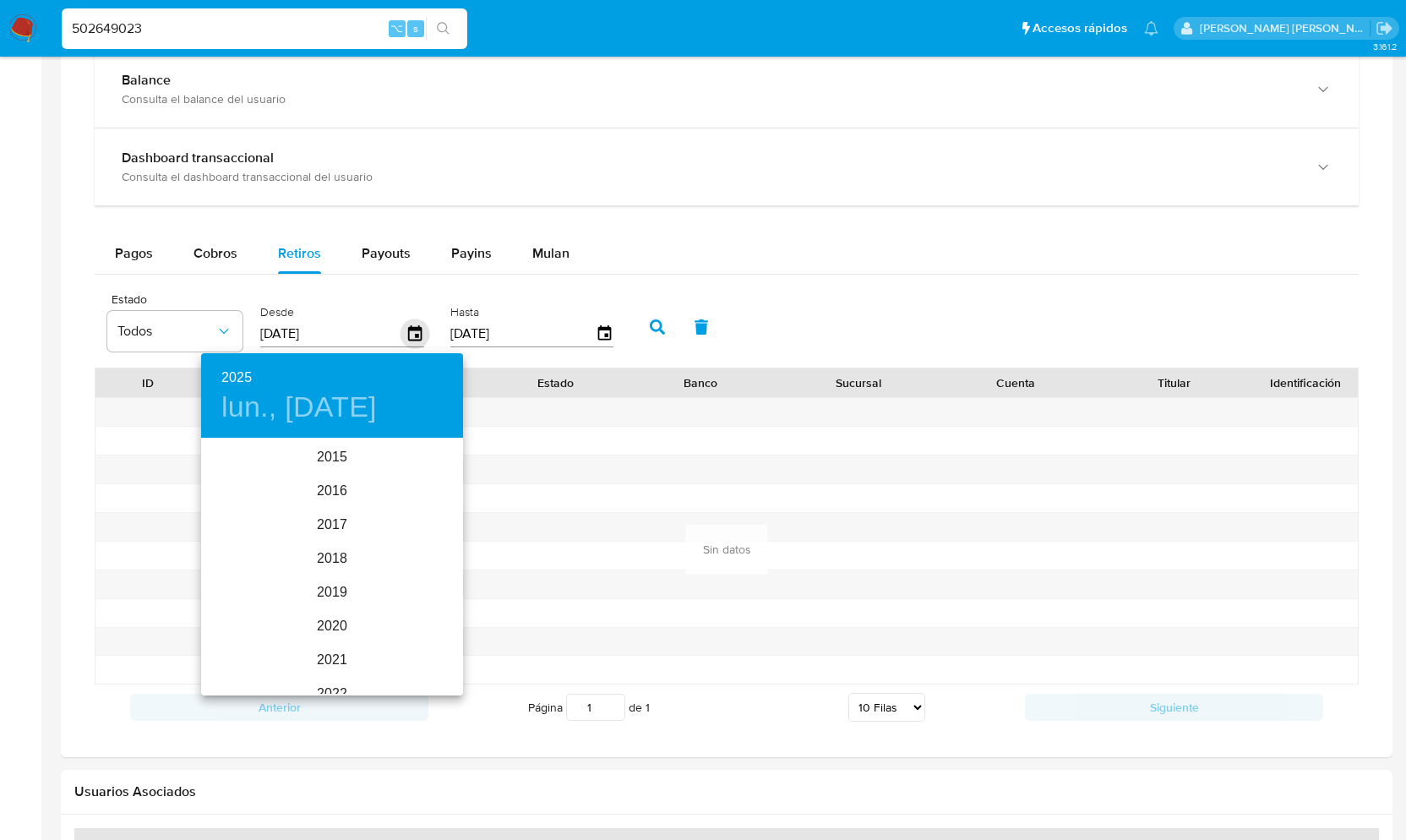
scroll to position [237, 0]
click at [431, 281] on div at bounding box center [703, 420] width 1406 height 840
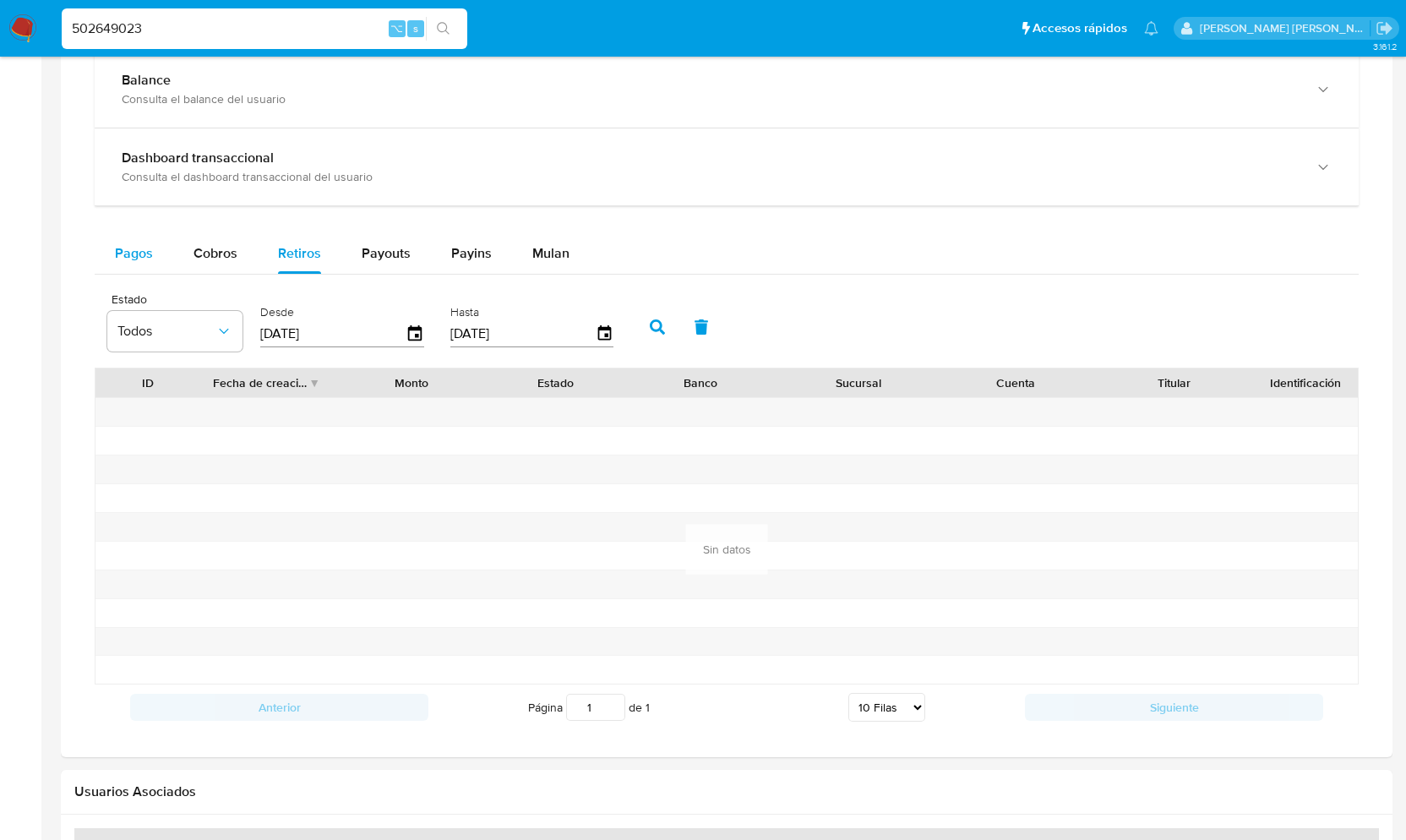
click at [134, 256] on span "Pagos" at bounding box center [134, 253] width 38 height 20
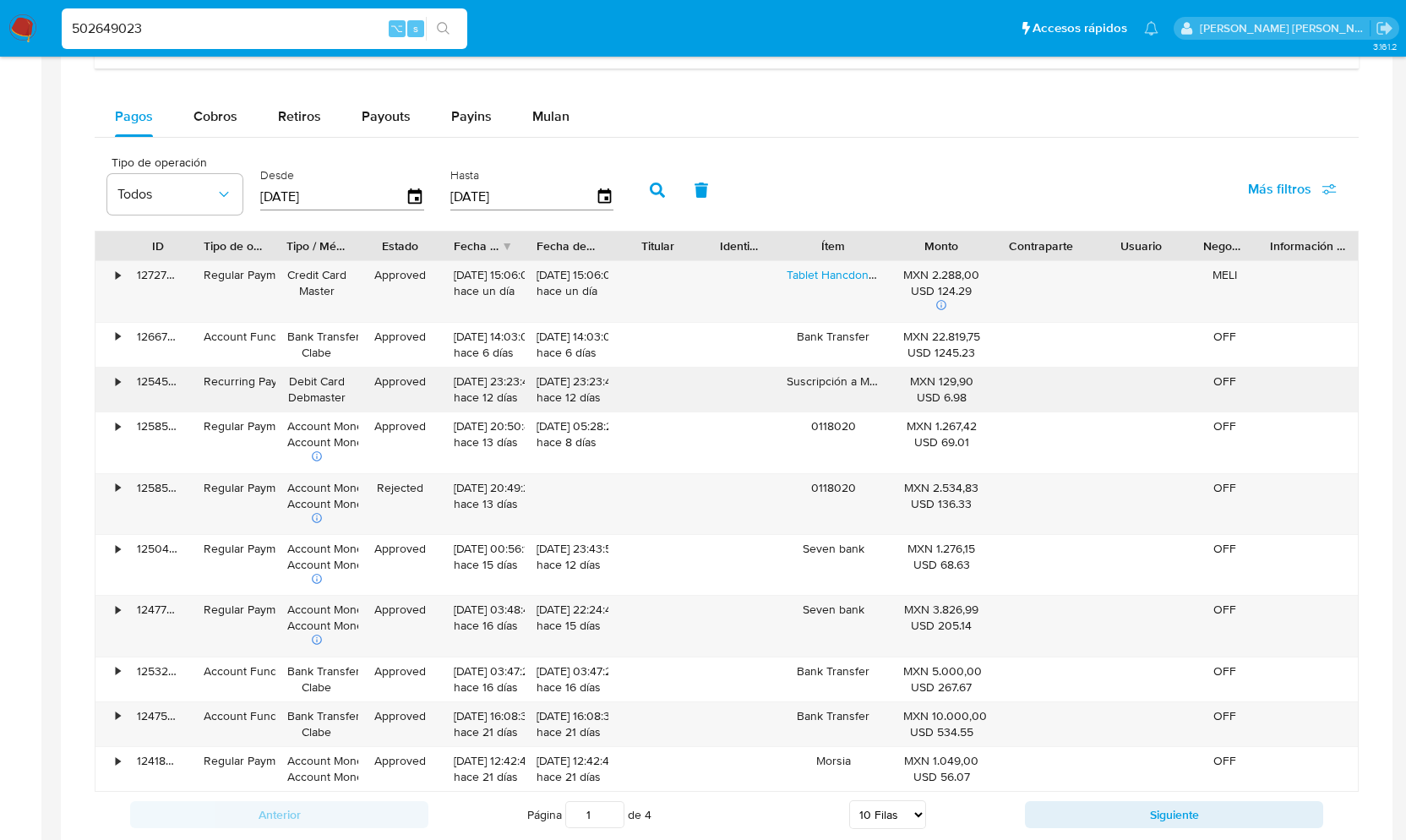
scroll to position [972, 0]
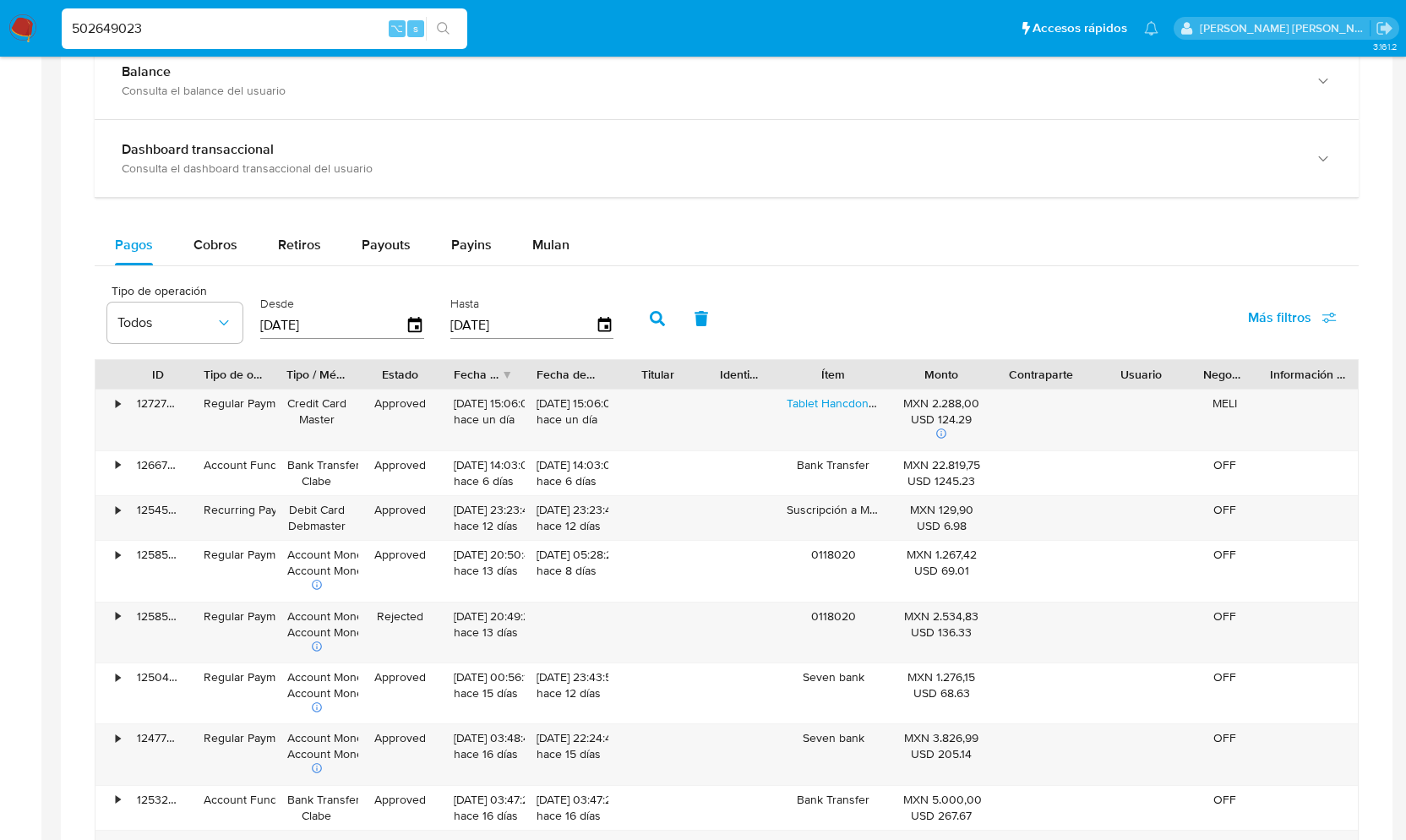
click at [107, 24] on input "502649023" at bounding box center [264, 28] width 406 height 22
paste input "1258648444"
type input "1258648444"
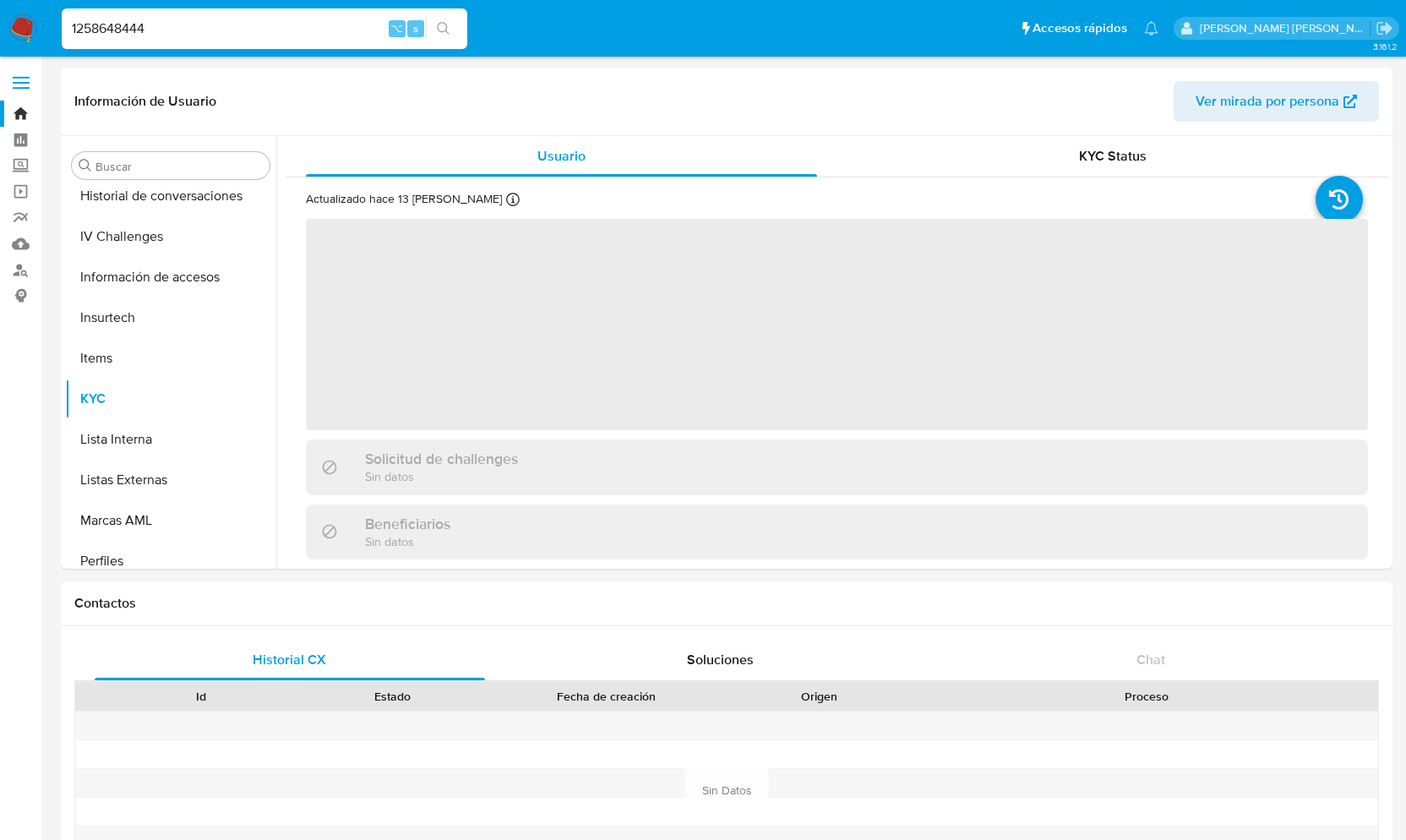
scroll to position [794, 0]
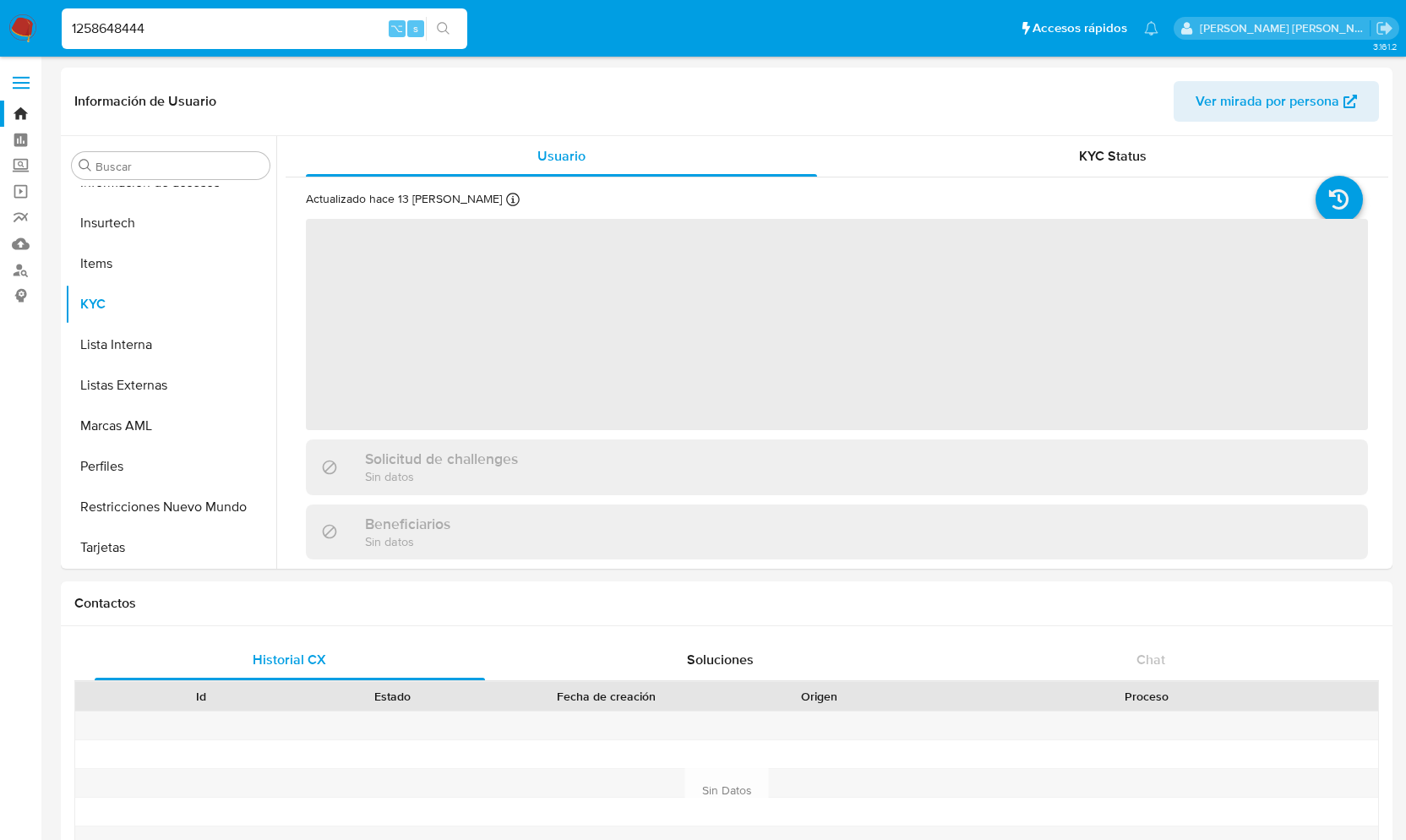
select select "10"
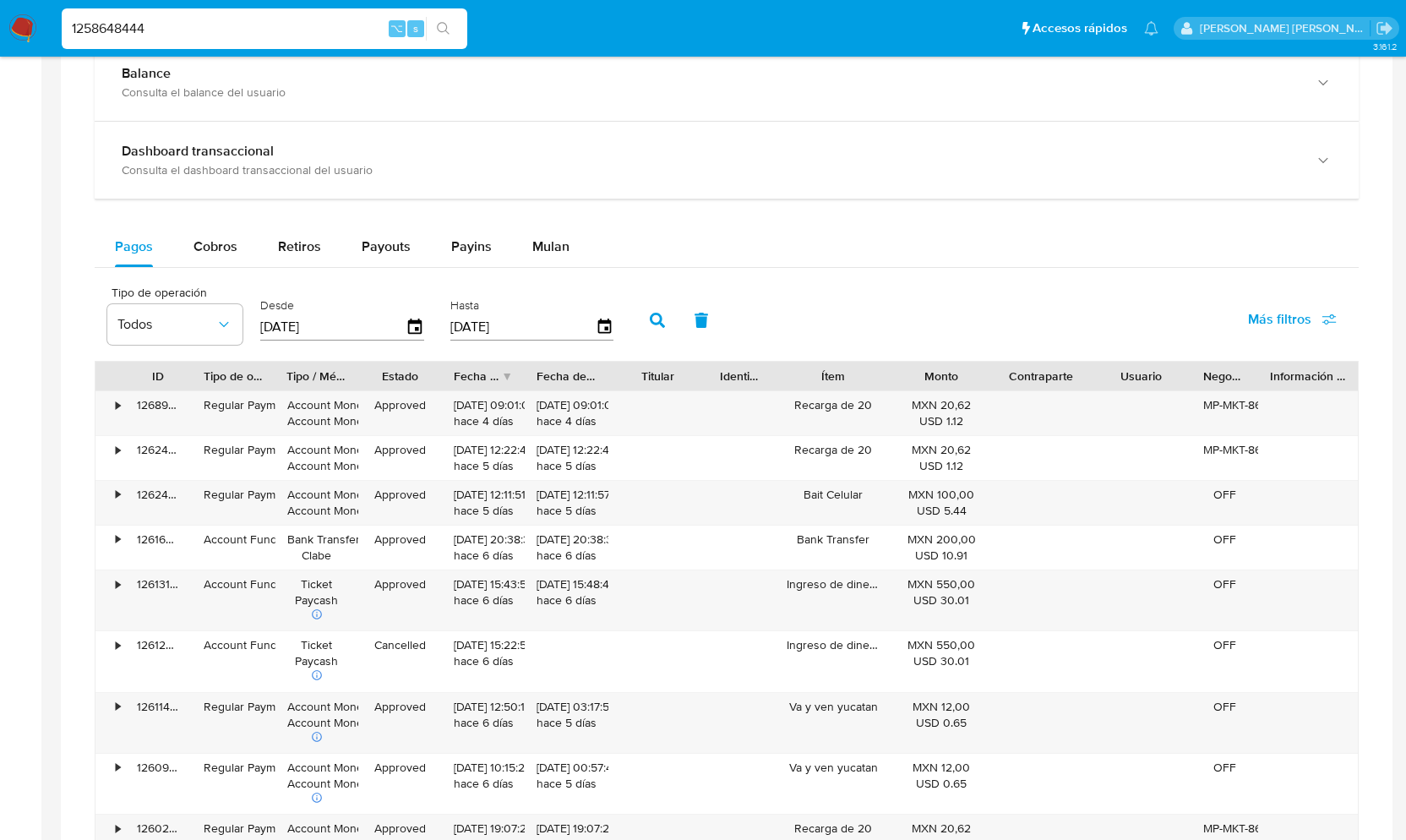
scroll to position [971, 0]
click at [484, 247] on span "Payins" at bounding box center [471, 246] width 41 height 20
select select "10"
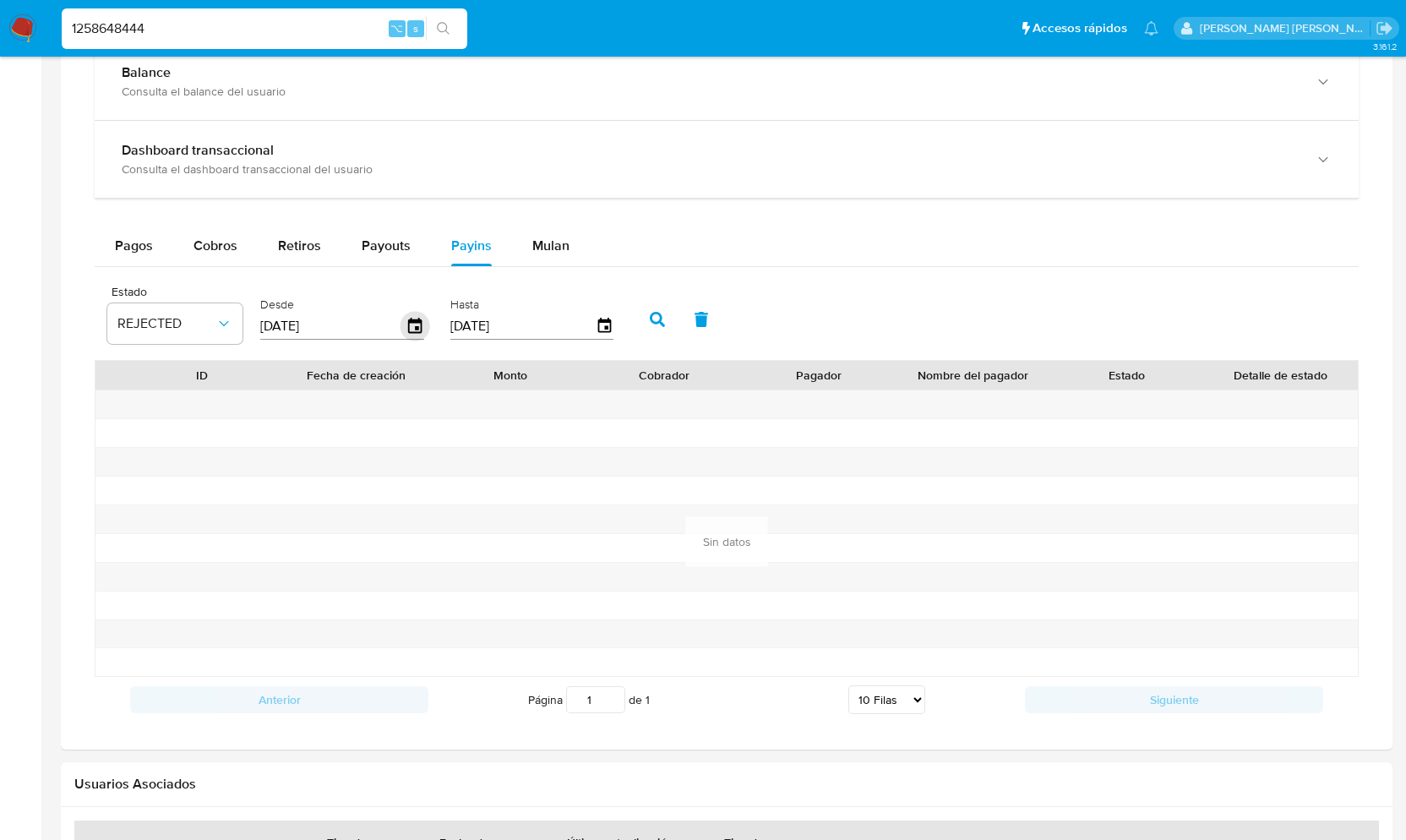
click at [413, 326] on icon "button" at bounding box center [415, 326] width 14 height 16
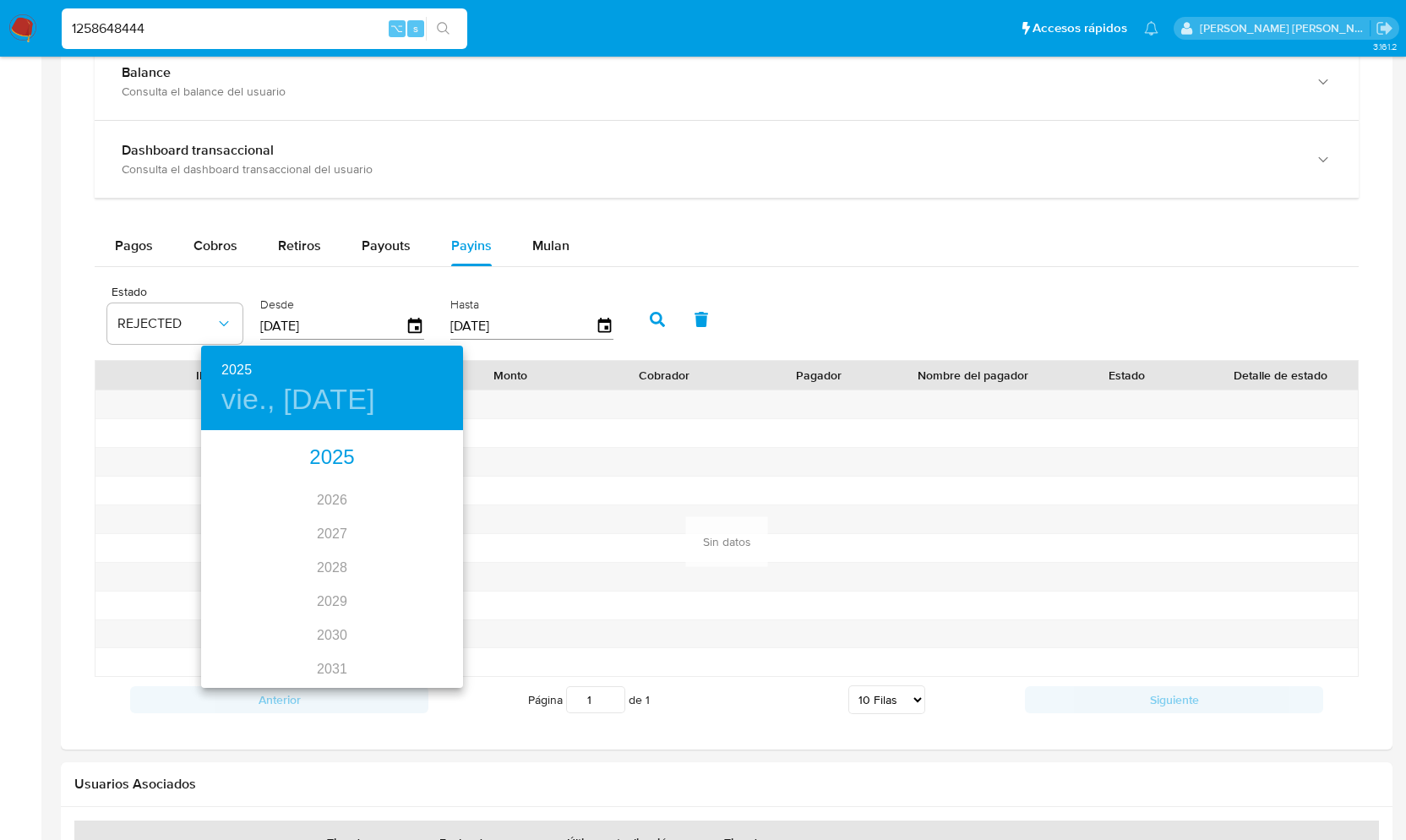
click at [341, 457] on div "2025" at bounding box center [332, 458] width 261 height 34
click at [412, 581] on div "sep." at bounding box center [419, 590] width 87 height 63
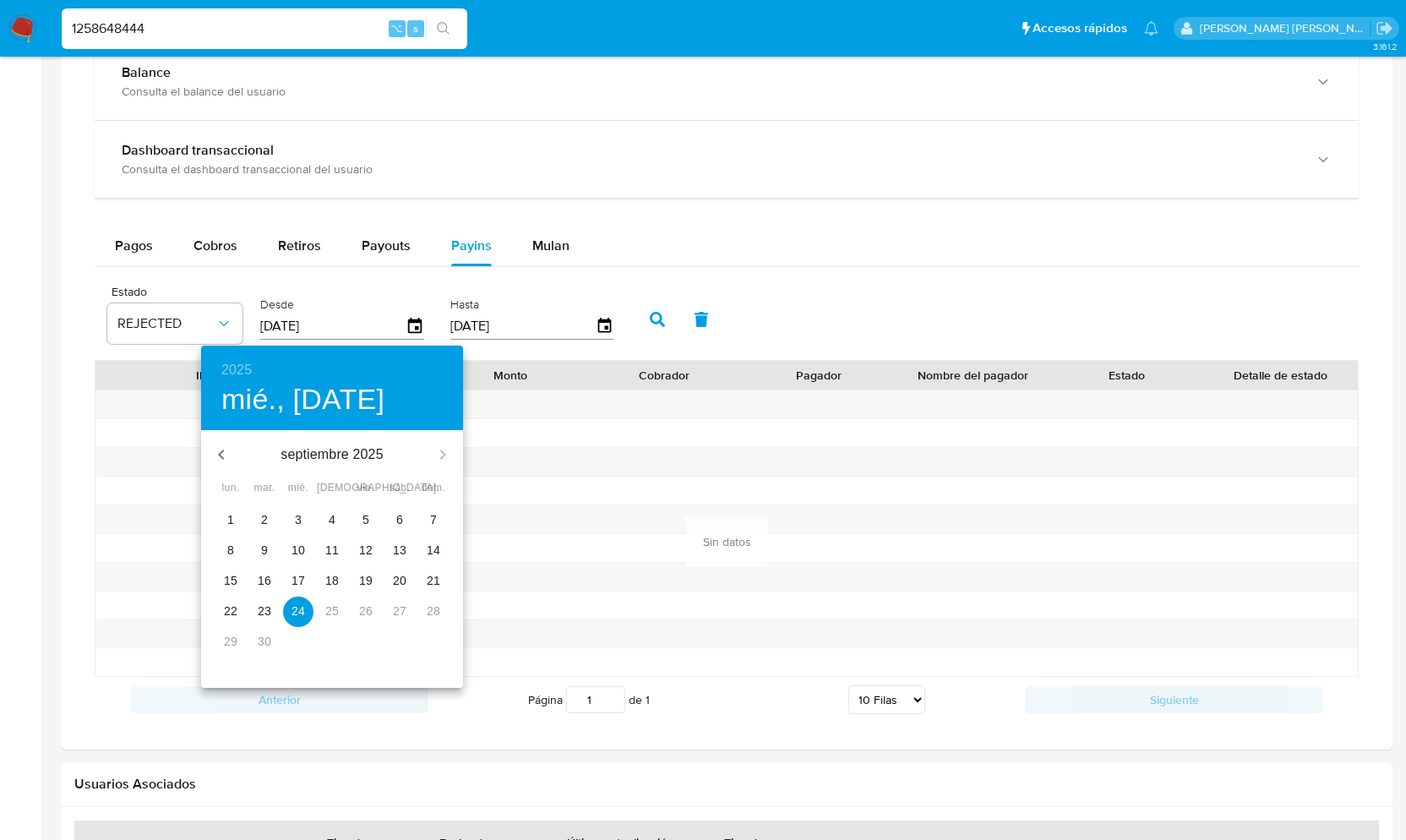
click at [230, 514] on p "1" at bounding box center [230, 519] width 7 height 17
type input "[DATE]"
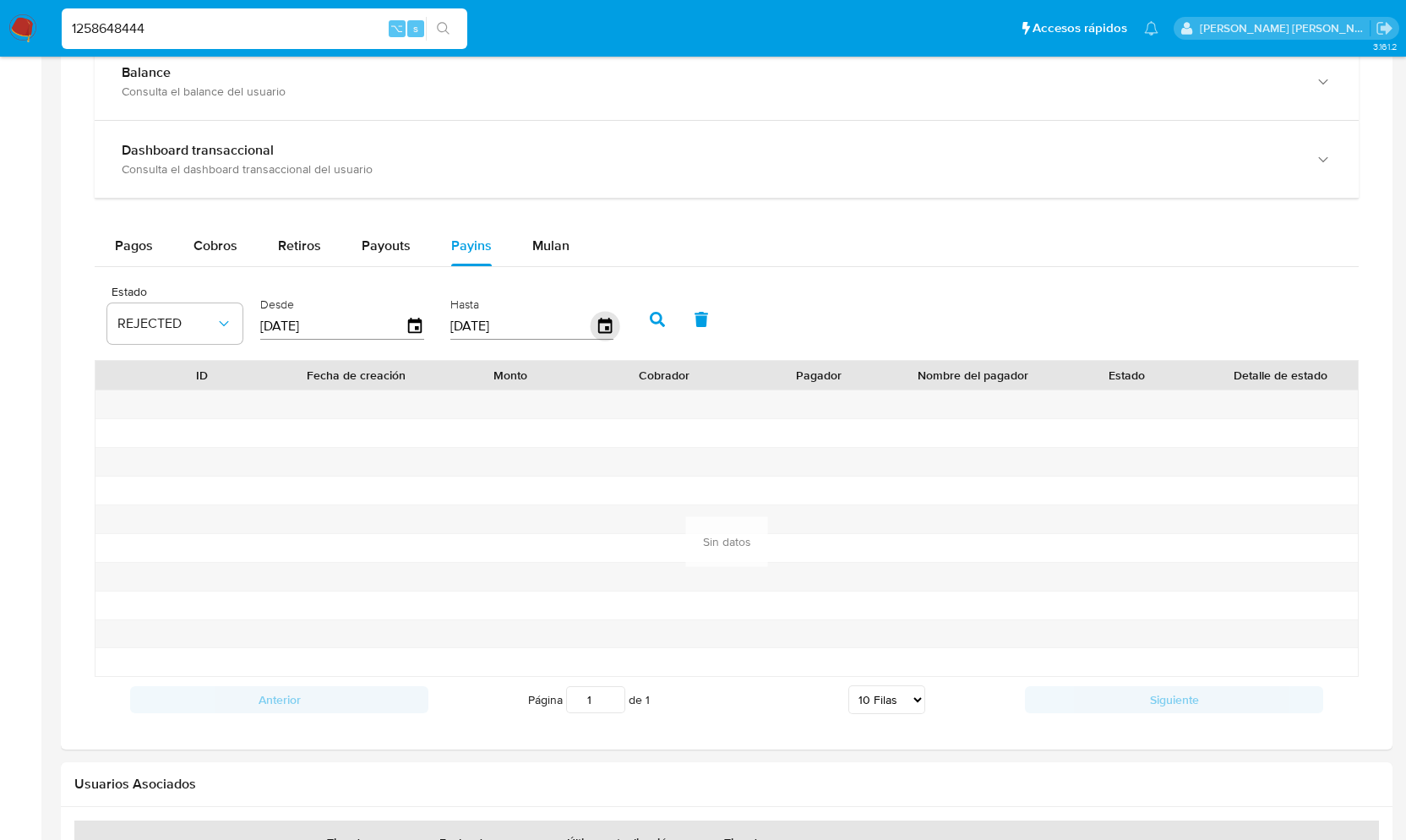
click at [603, 329] on icon "button" at bounding box center [605, 327] width 29 height 29
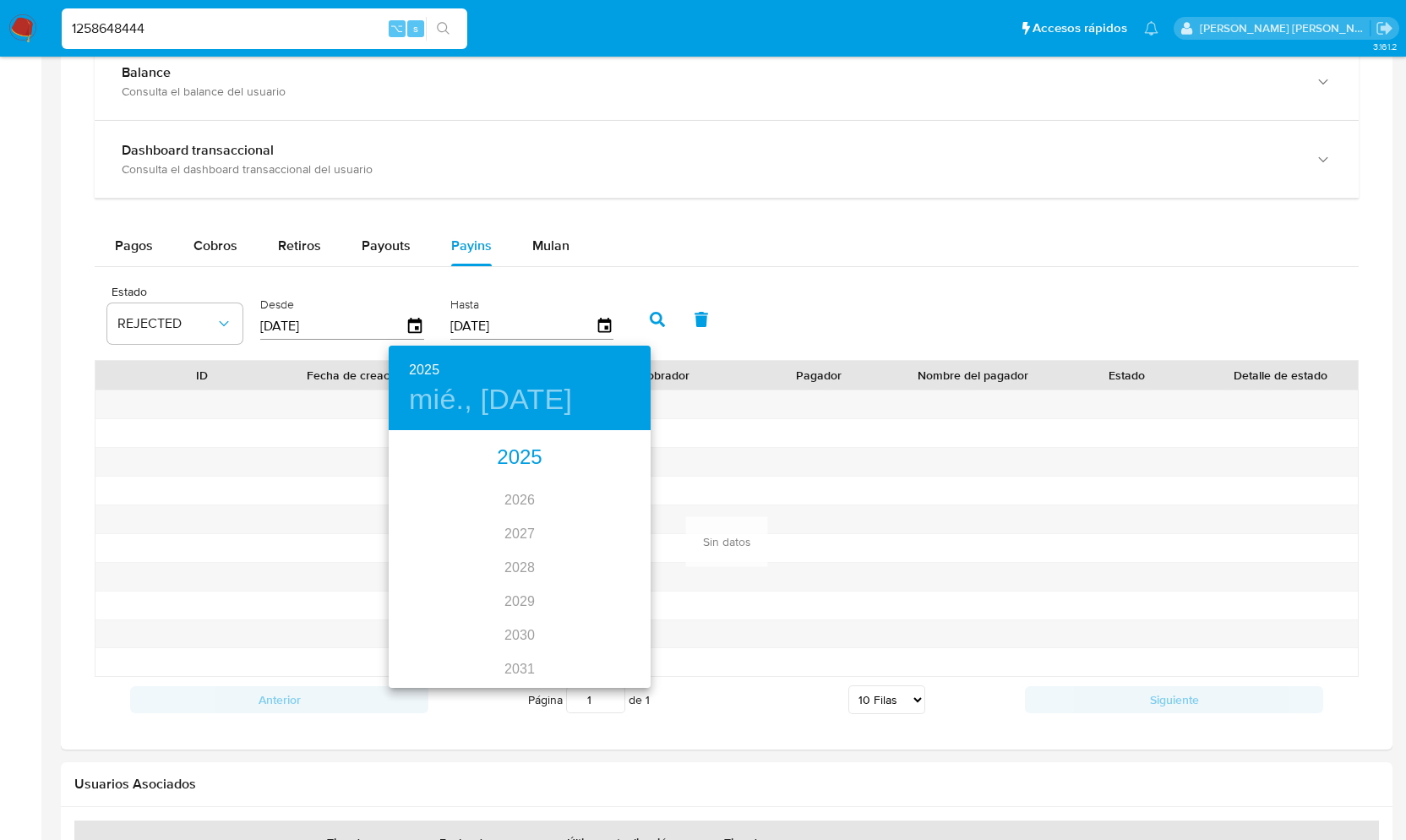
click at [528, 452] on div "2025" at bounding box center [519, 458] width 261 height 34
click at [607, 587] on div "sep." at bounding box center [607, 590] width 87 height 63
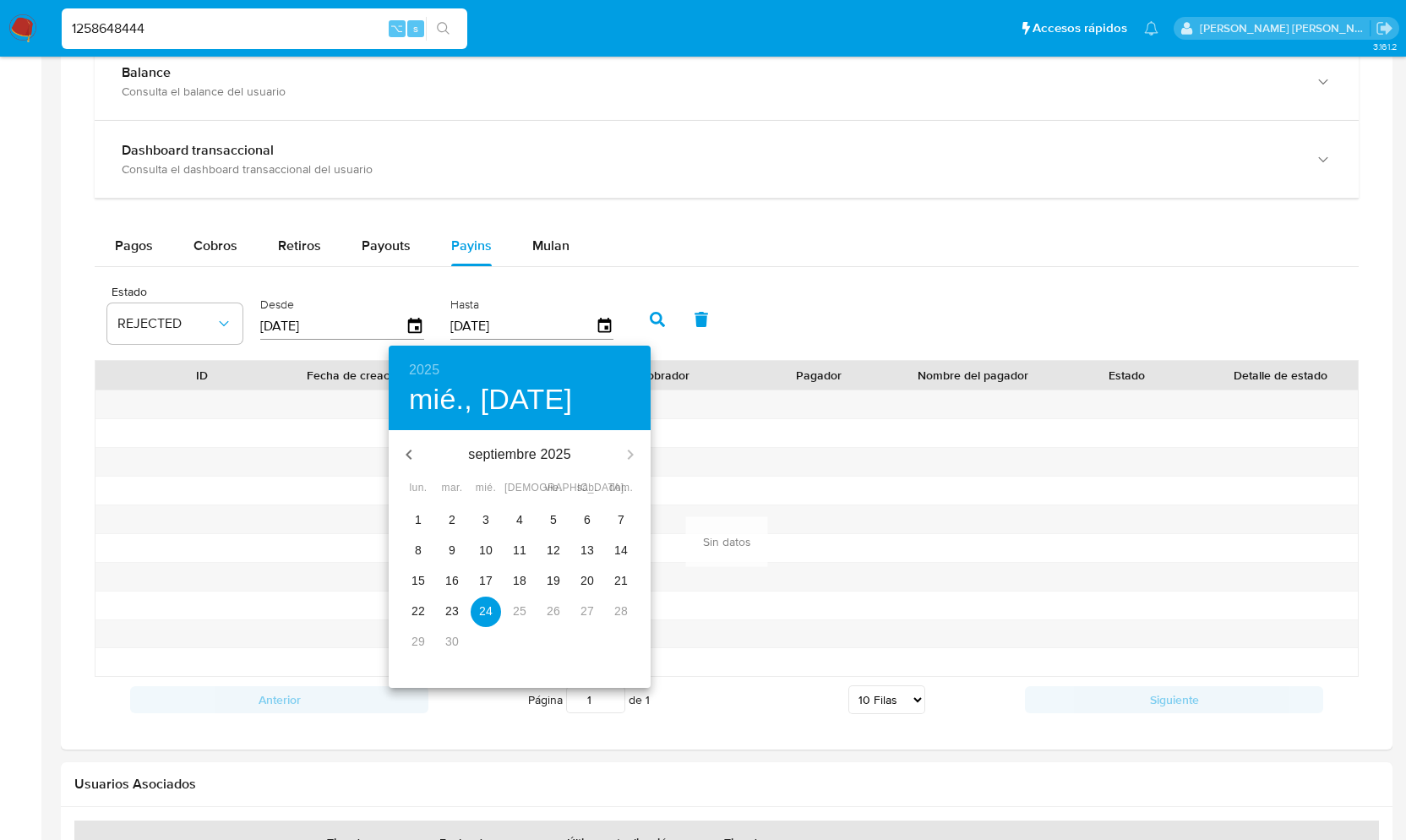
click at [493, 616] on span "24" at bounding box center [485, 611] width 30 height 17
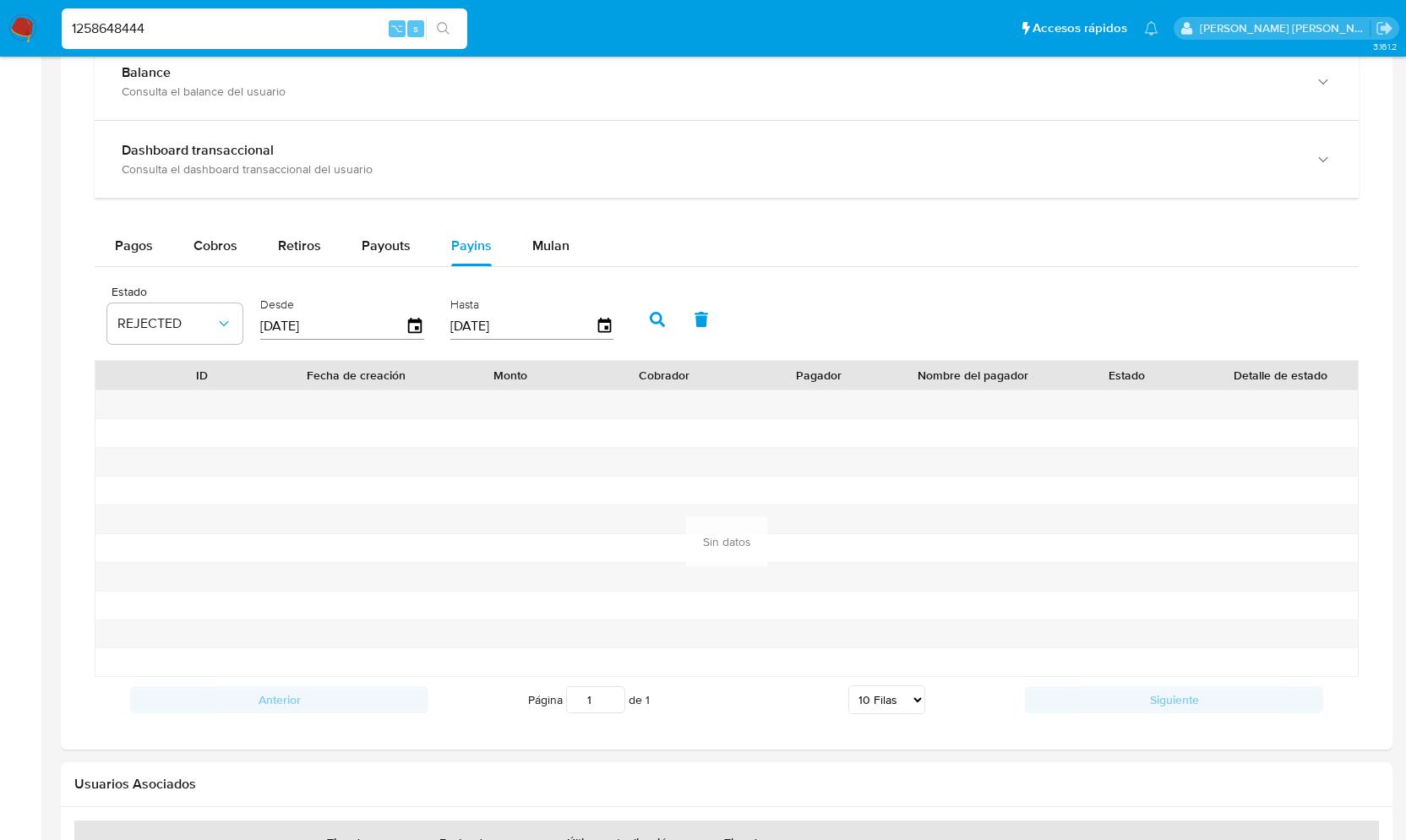
click at [658, 324] on icon "button" at bounding box center [658, 320] width 16 height 16
click at [232, 324] on button "REJECTED" at bounding box center [175, 324] width 136 height 41
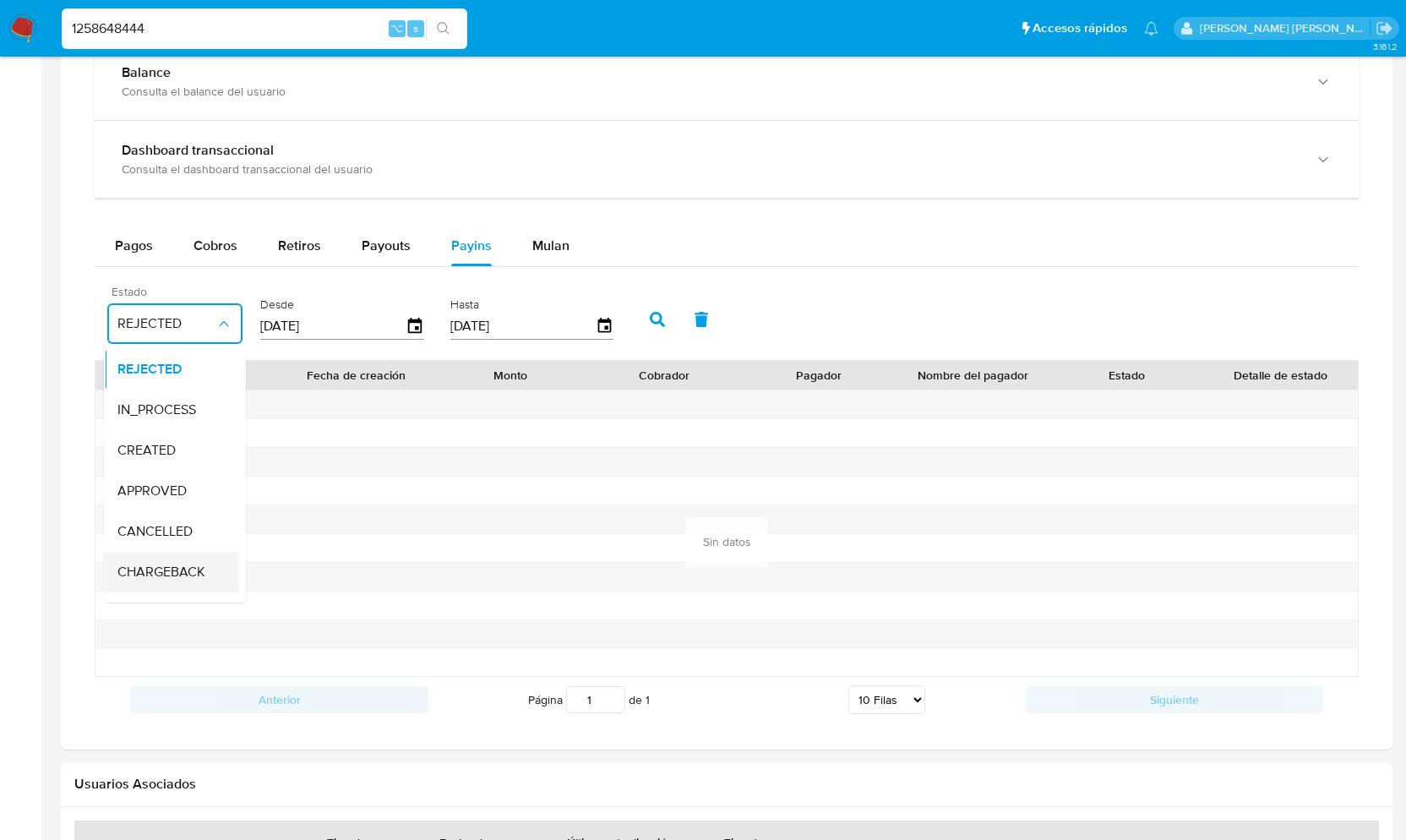
scroll to position [111, 0]
click at [163, 571] on div "Todos" at bounding box center [166, 582] width 98 height 41
click at [653, 319] on icon "button" at bounding box center [658, 320] width 16 height 16
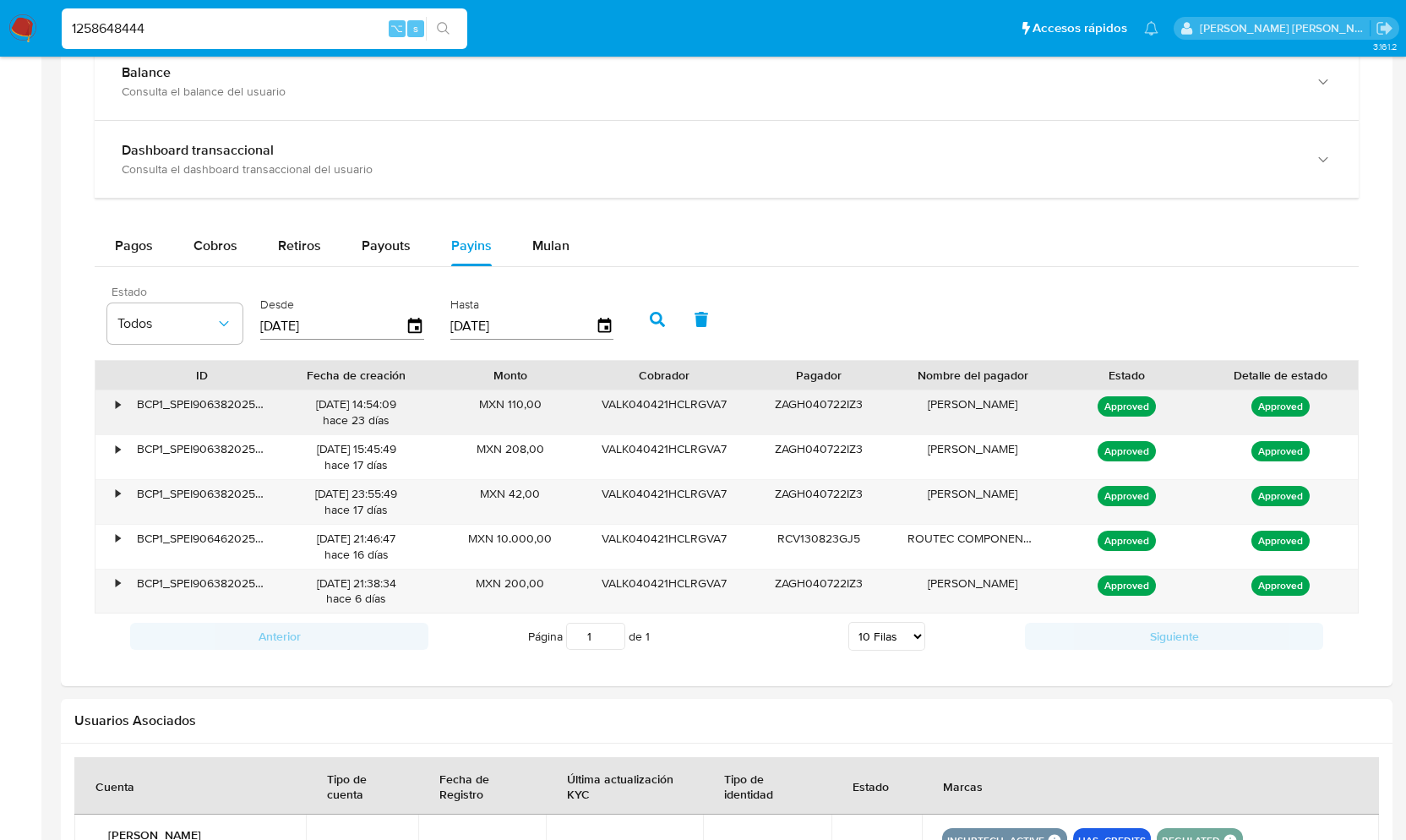
click at [107, 414] on div "•" at bounding box center [110, 412] width 29 height 44
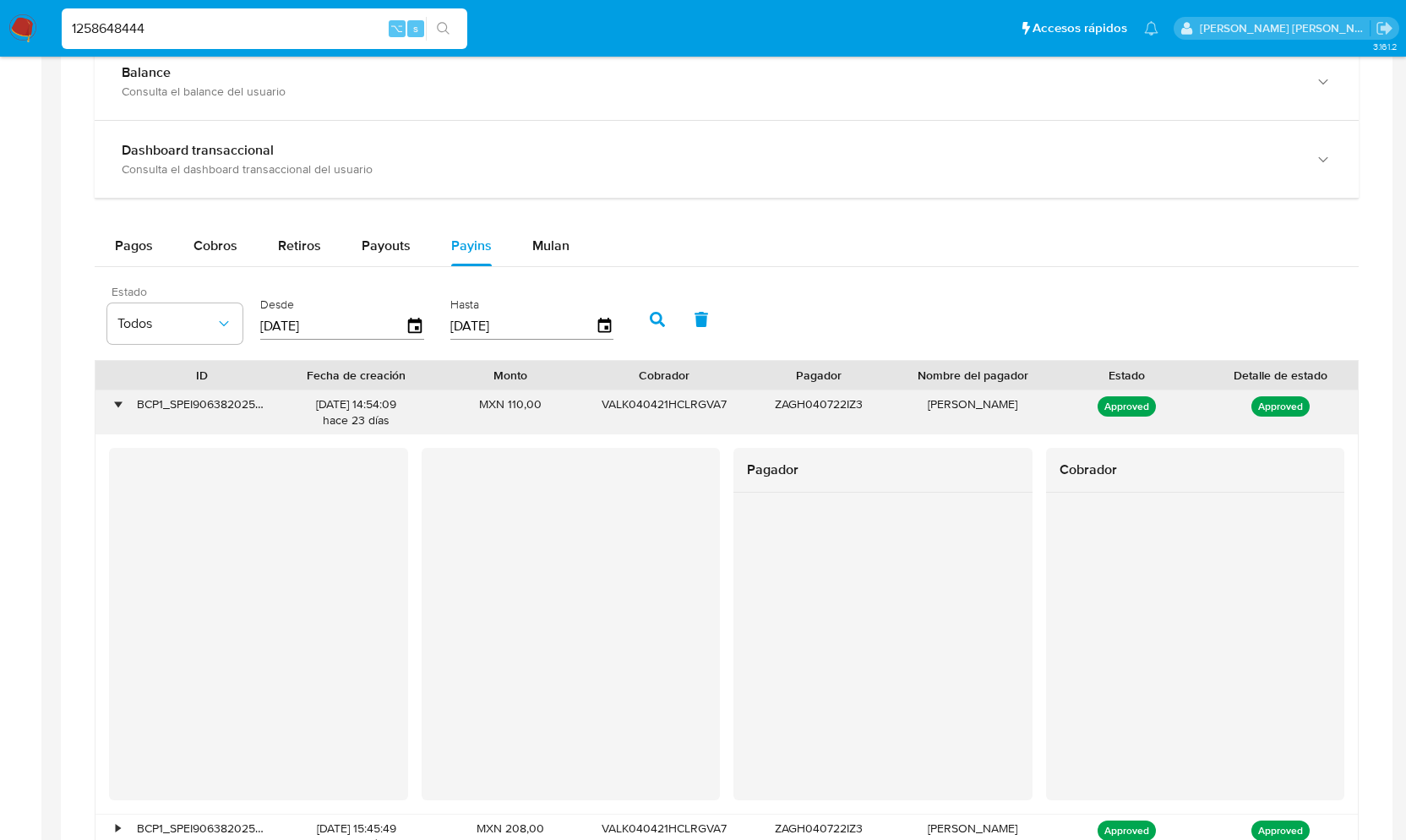
click at [122, 409] on div "•" at bounding box center [110, 412] width 29 height 44
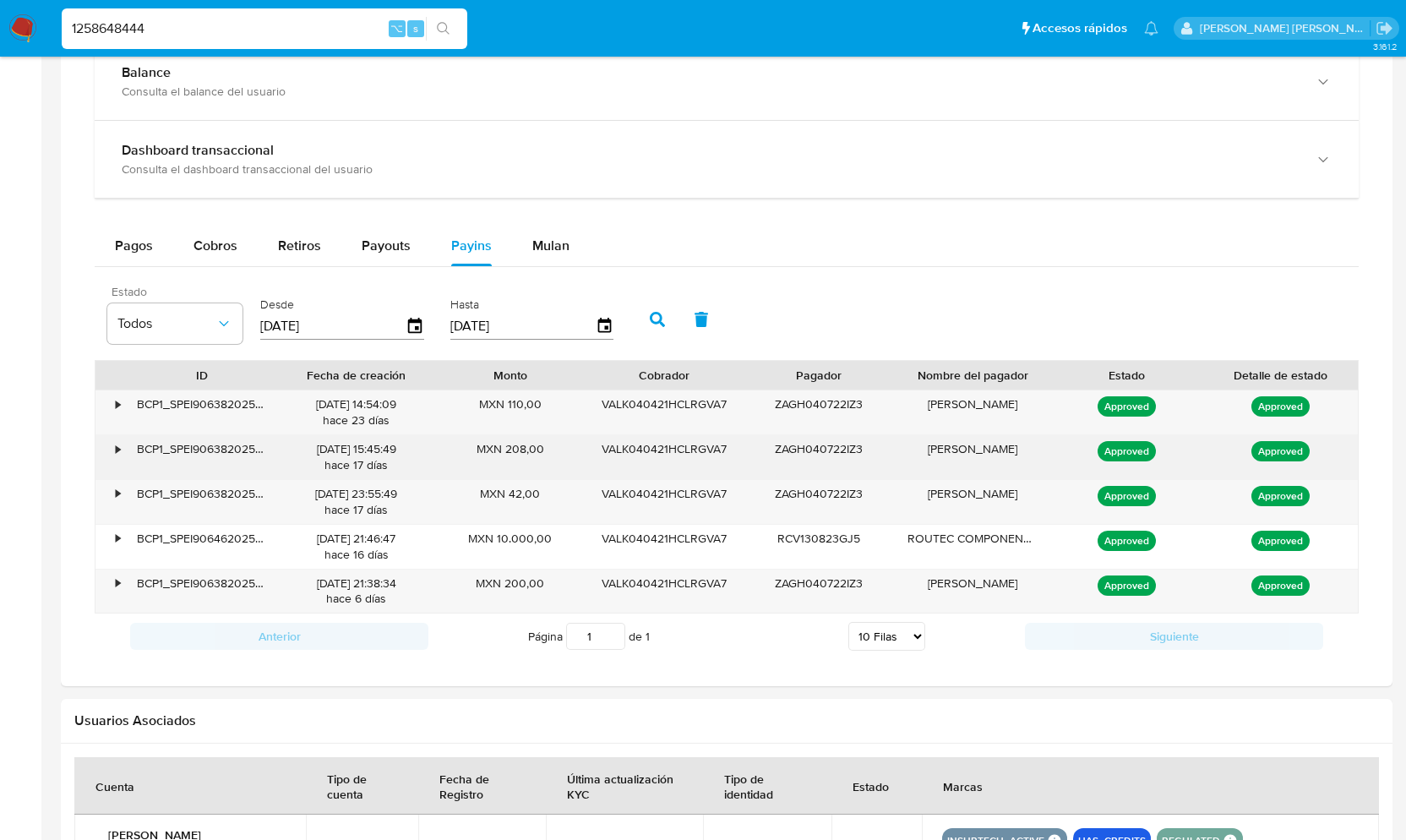
click at [117, 451] on div "•" at bounding box center [118, 449] width 4 height 16
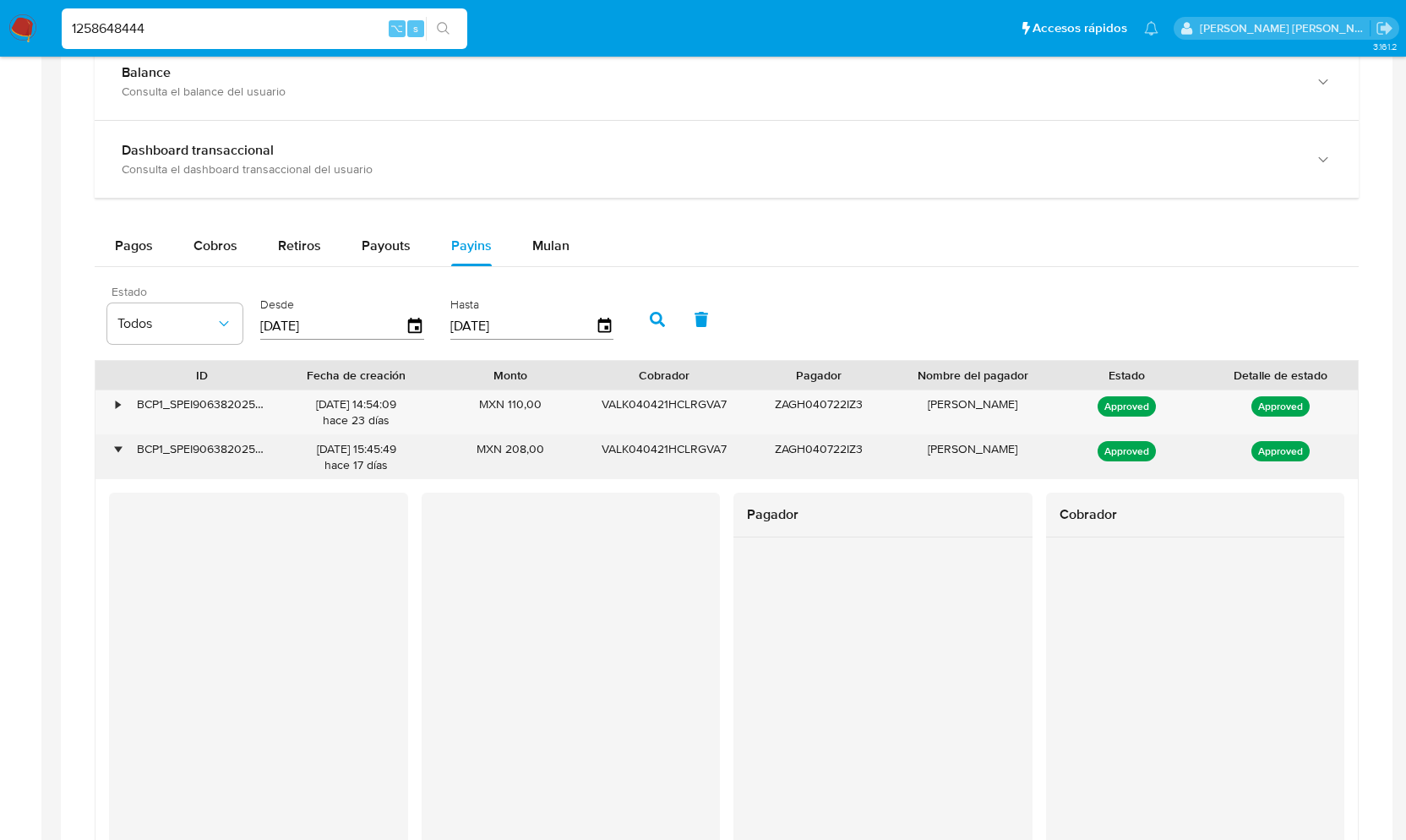
click at [117, 451] on div "•" at bounding box center [118, 449] width 4 height 16
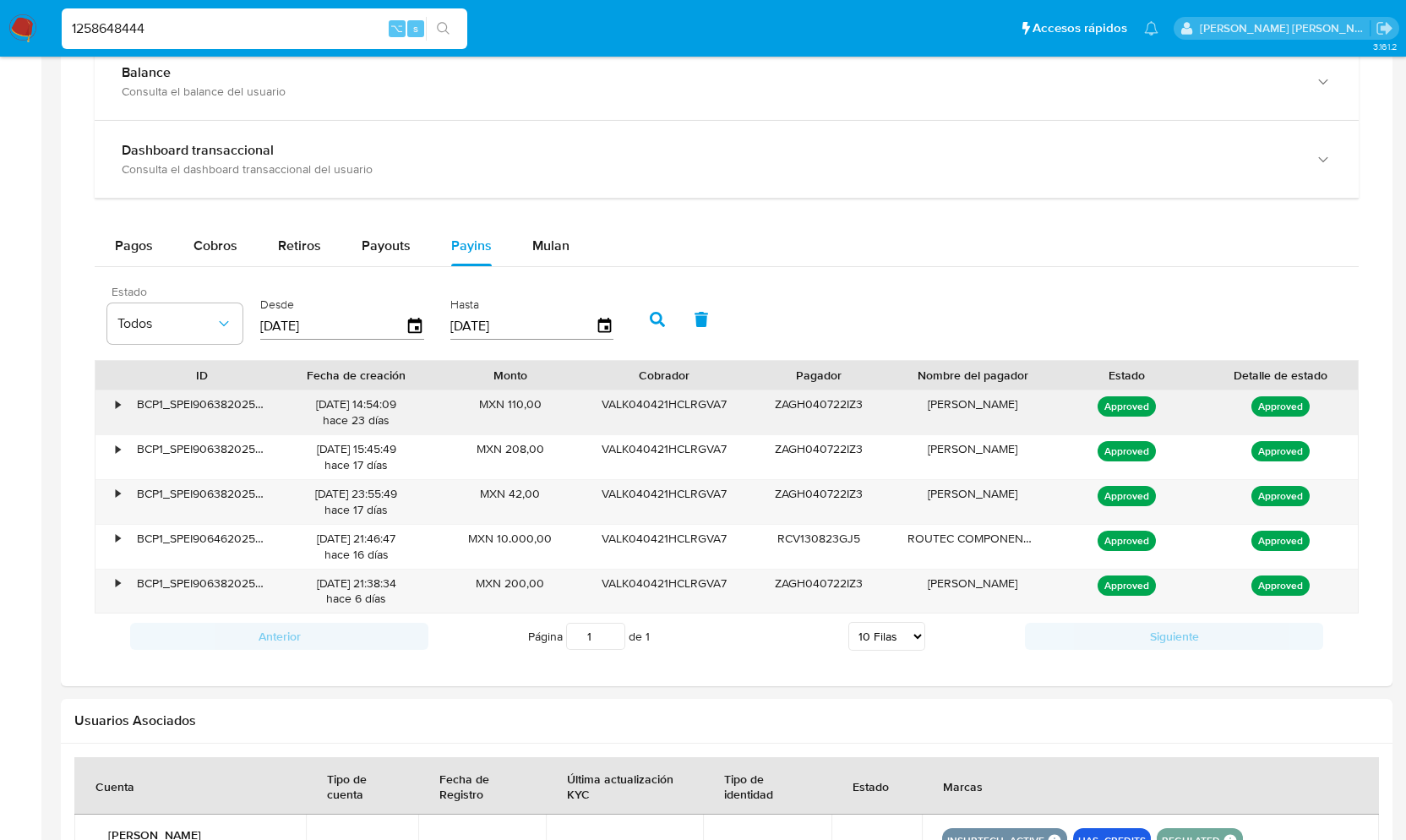
click at [113, 409] on div "•" at bounding box center [110, 412] width 29 height 44
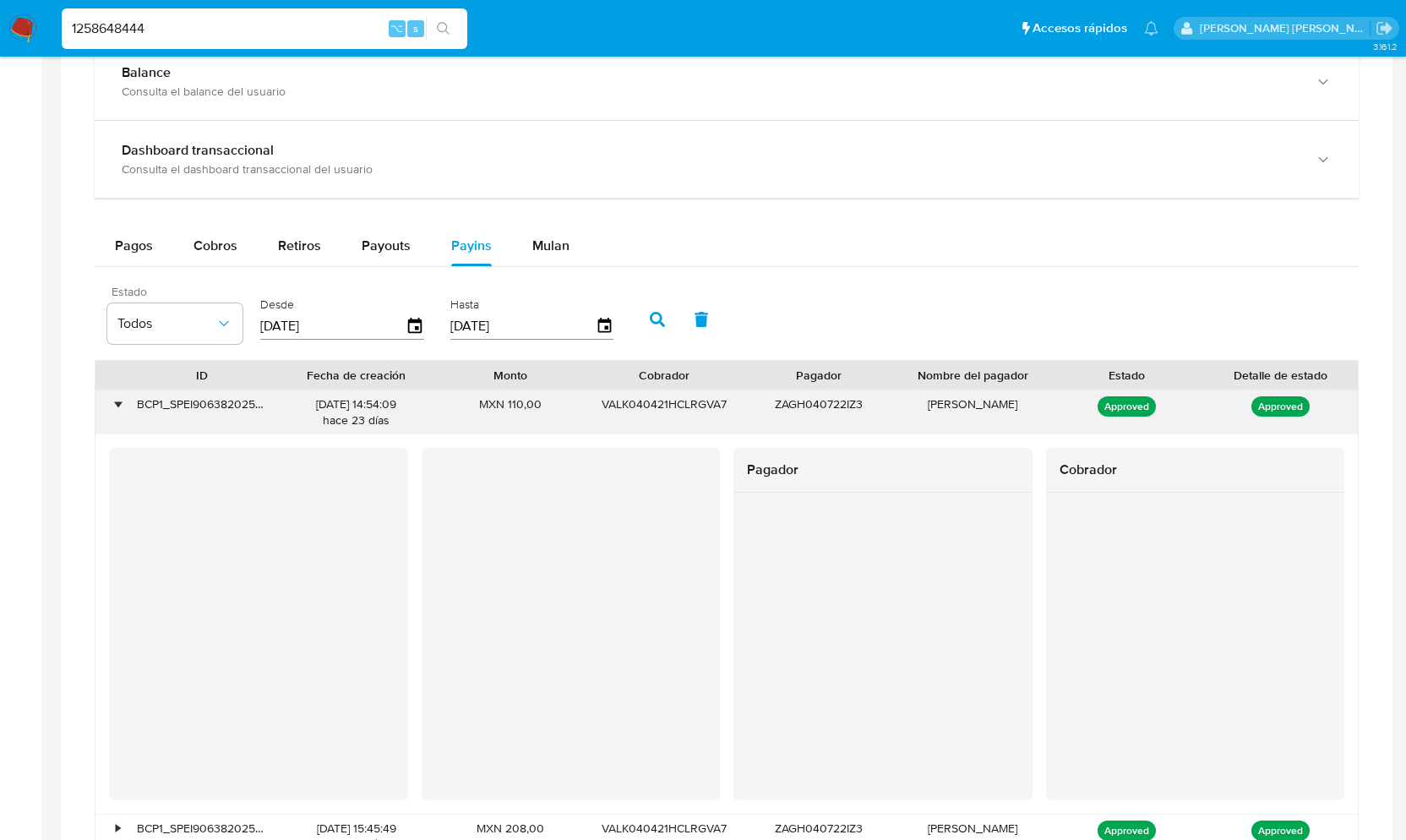
click at [116, 409] on div "•" at bounding box center [118, 404] width 4 height 16
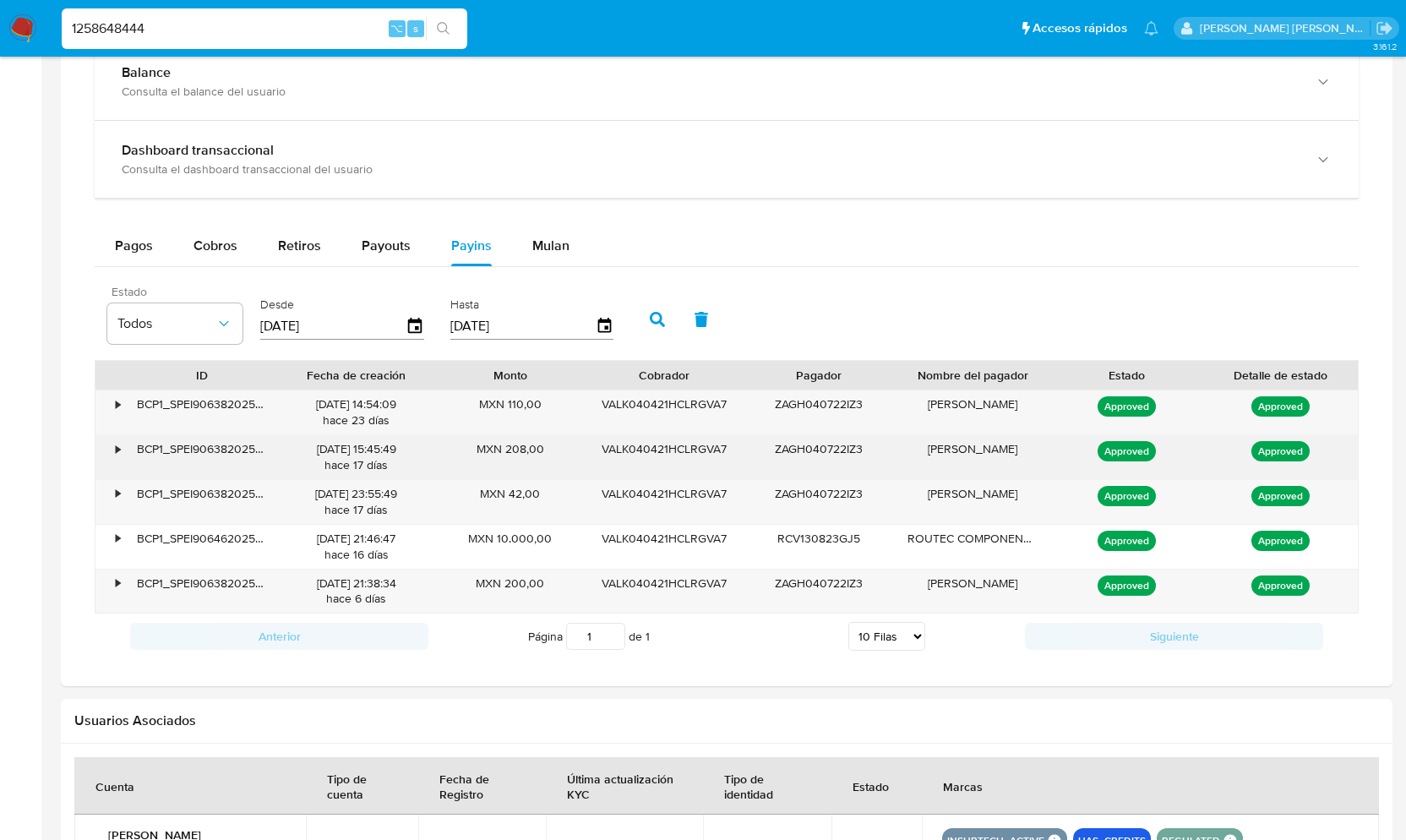
click at [116, 453] on div "•" at bounding box center [118, 449] width 4 height 16
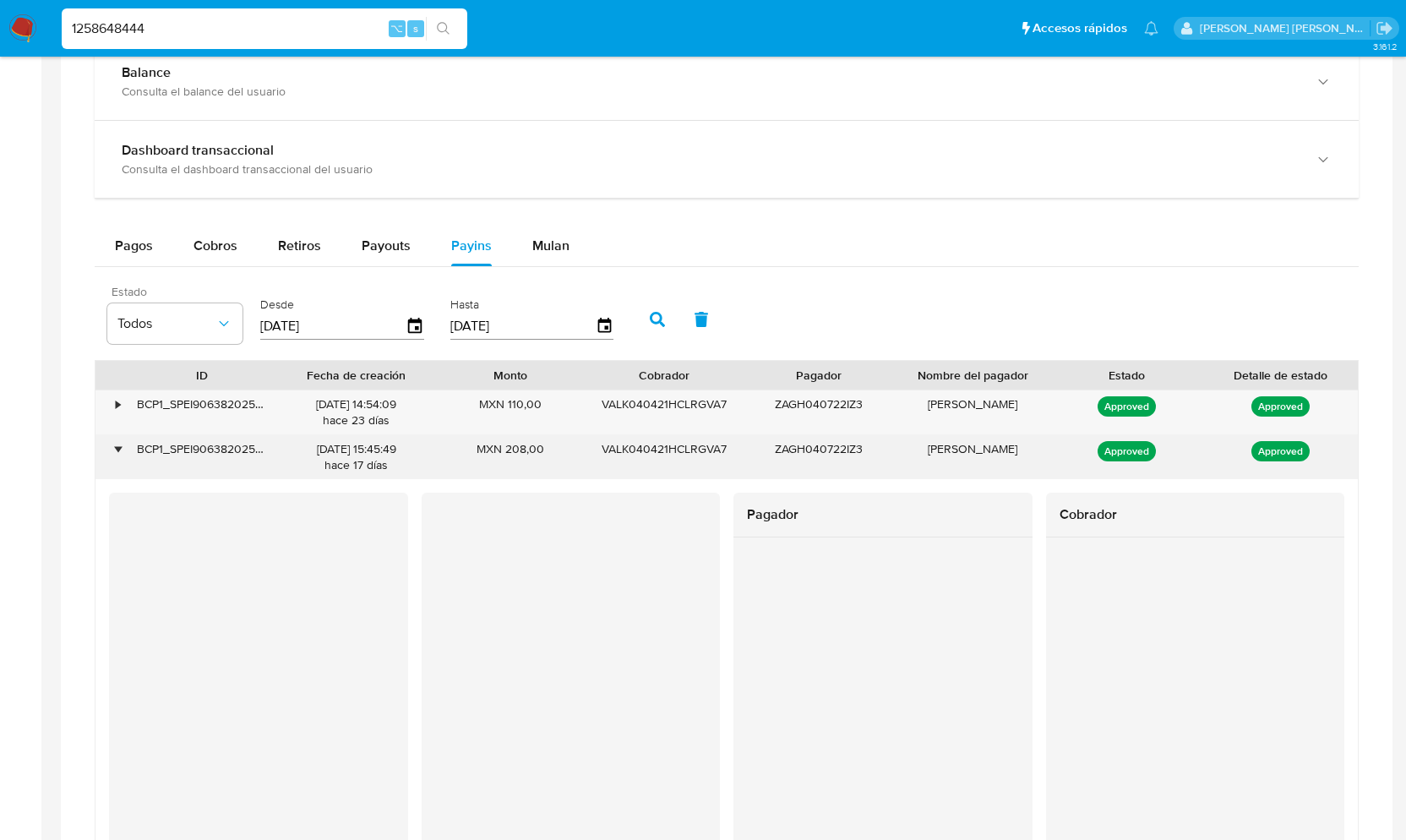
click at [116, 453] on div "•" at bounding box center [118, 449] width 4 height 16
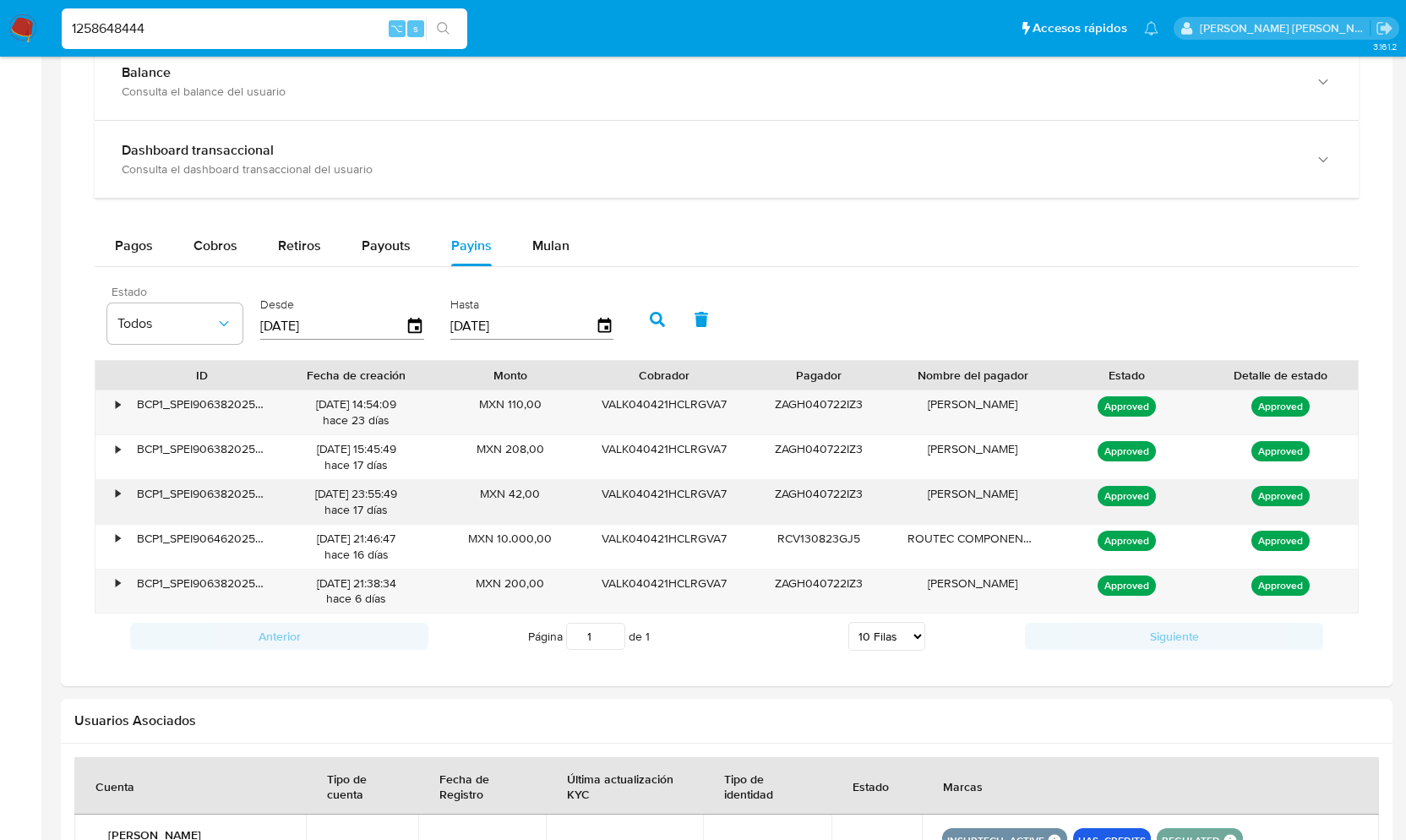
click at [119, 497] on div "•" at bounding box center [118, 494] width 4 height 16
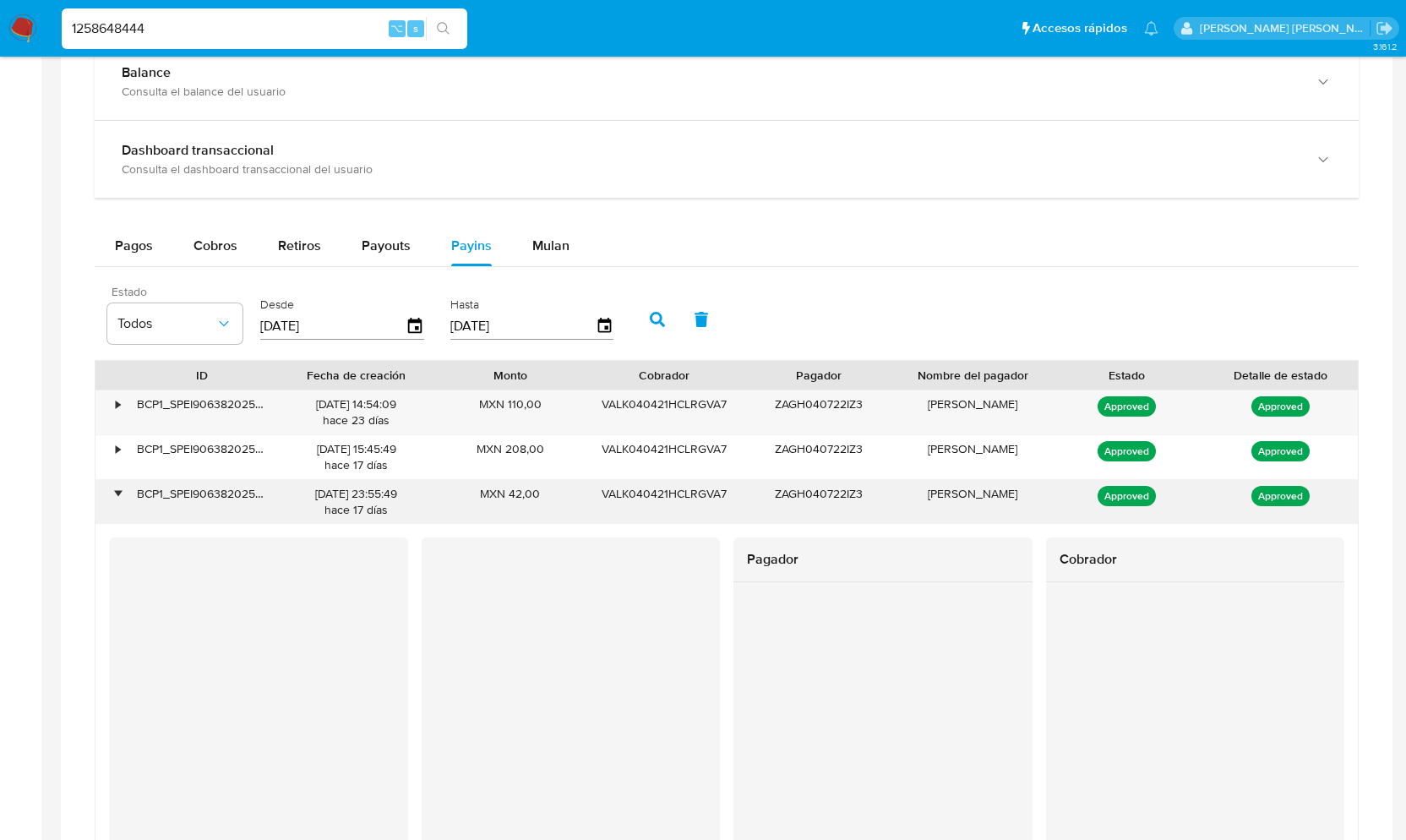
click at [119, 497] on div "•" at bounding box center [118, 494] width 4 height 16
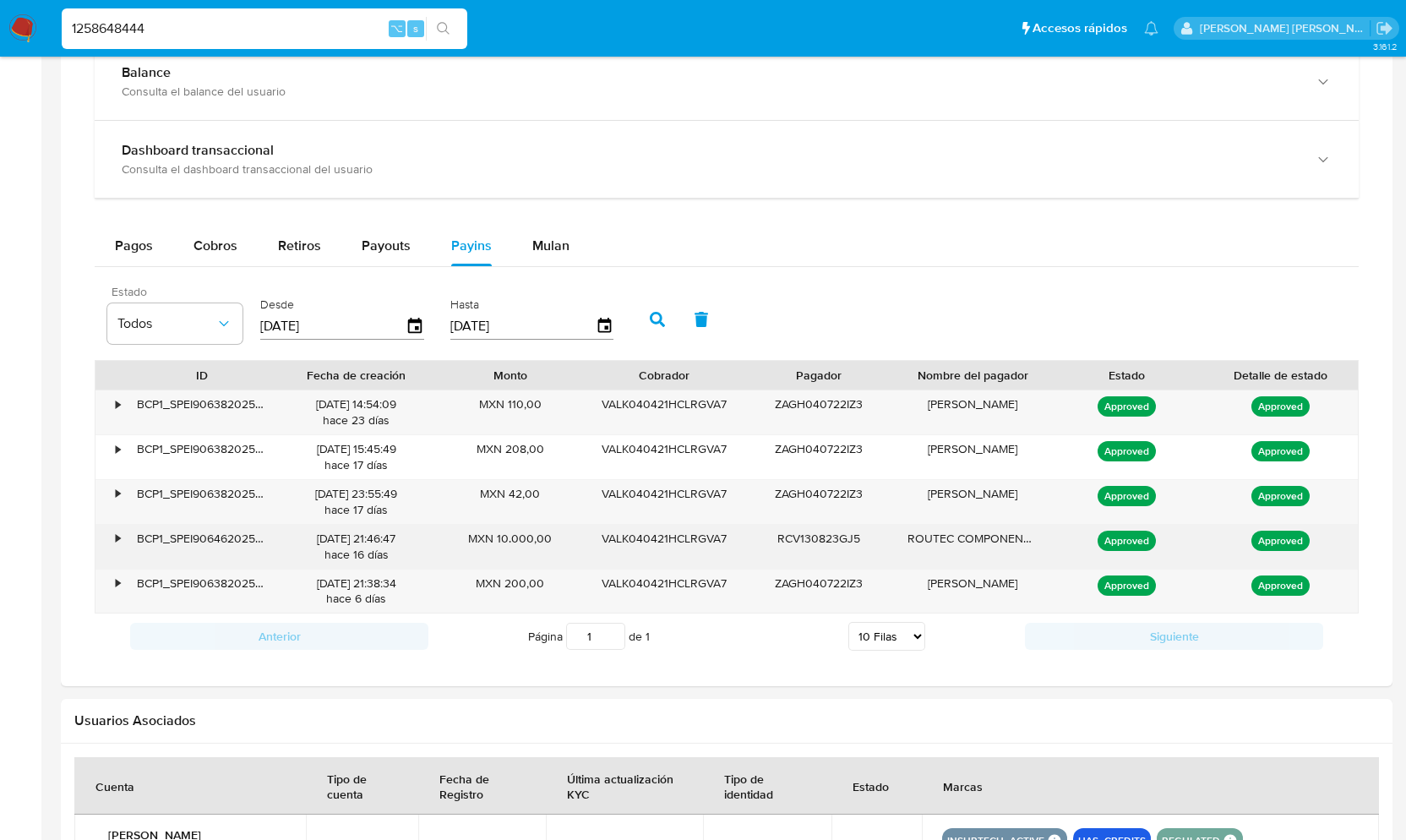
click at [123, 544] on div "•" at bounding box center [110, 546] width 29 height 44
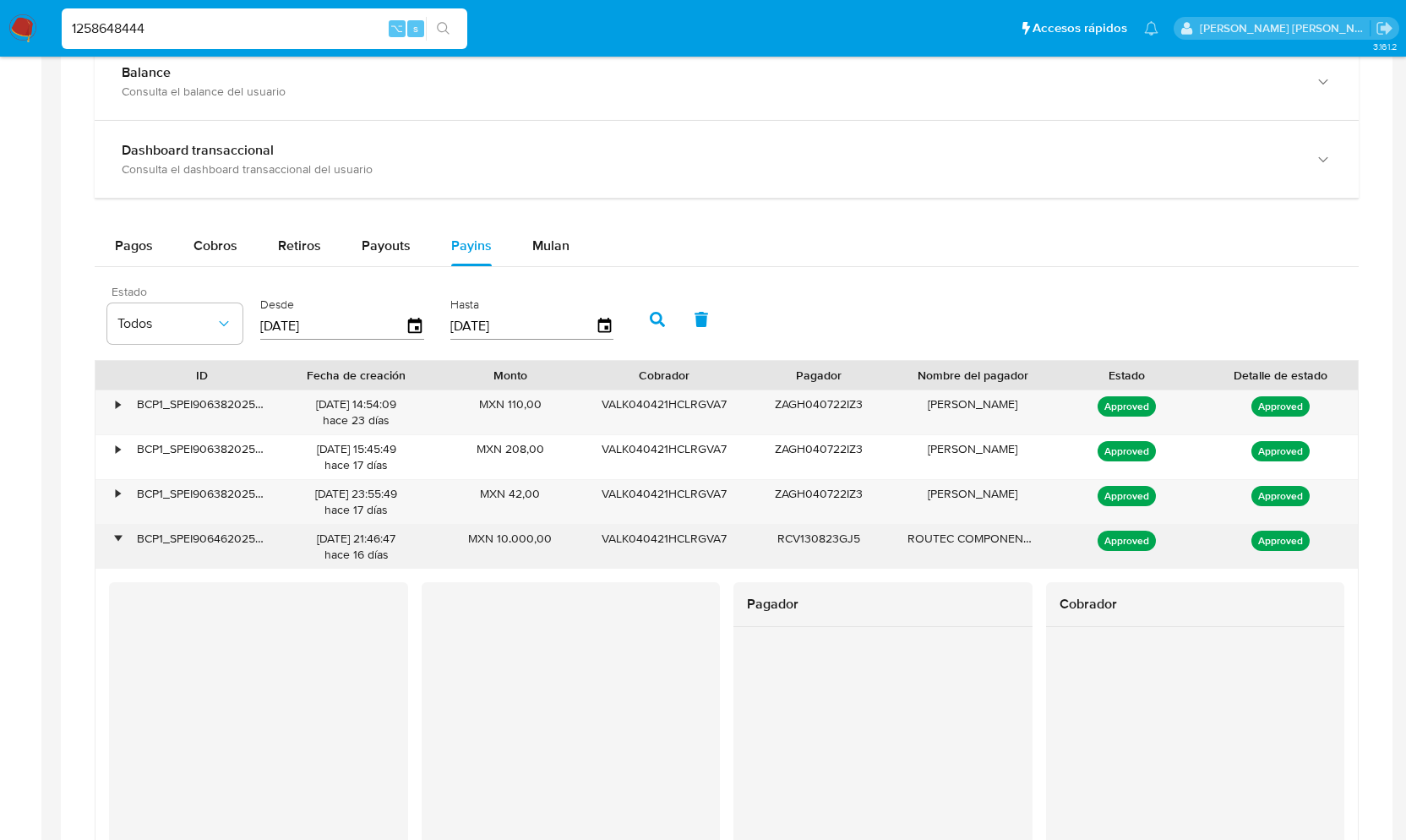
click at [118, 543] on div "•" at bounding box center [118, 539] width 4 height 16
